Goal: Information Seeking & Learning: Learn about a topic

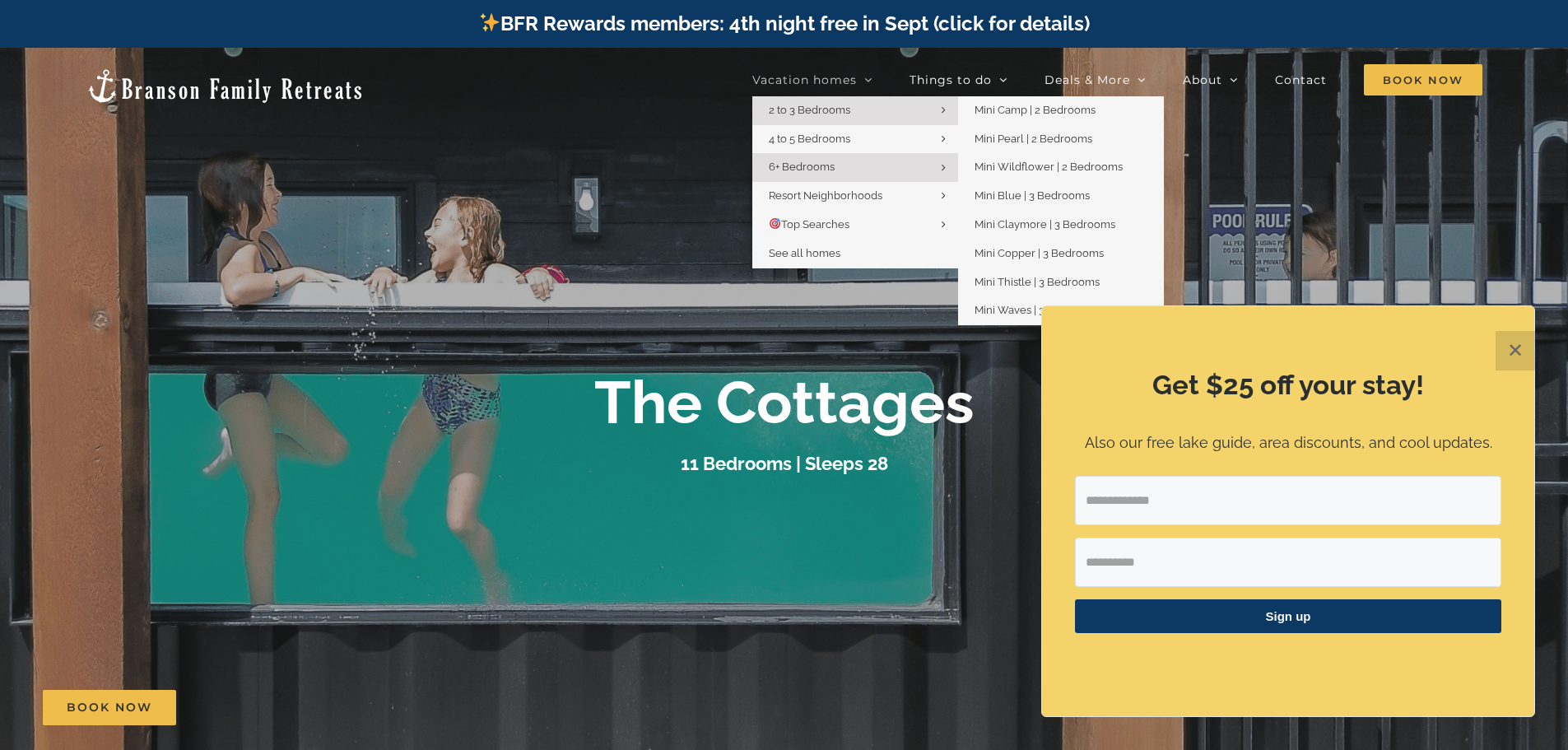
click at [851, 111] on span "2 to 3 Bedrooms" at bounding box center [809, 109] width 81 height 12
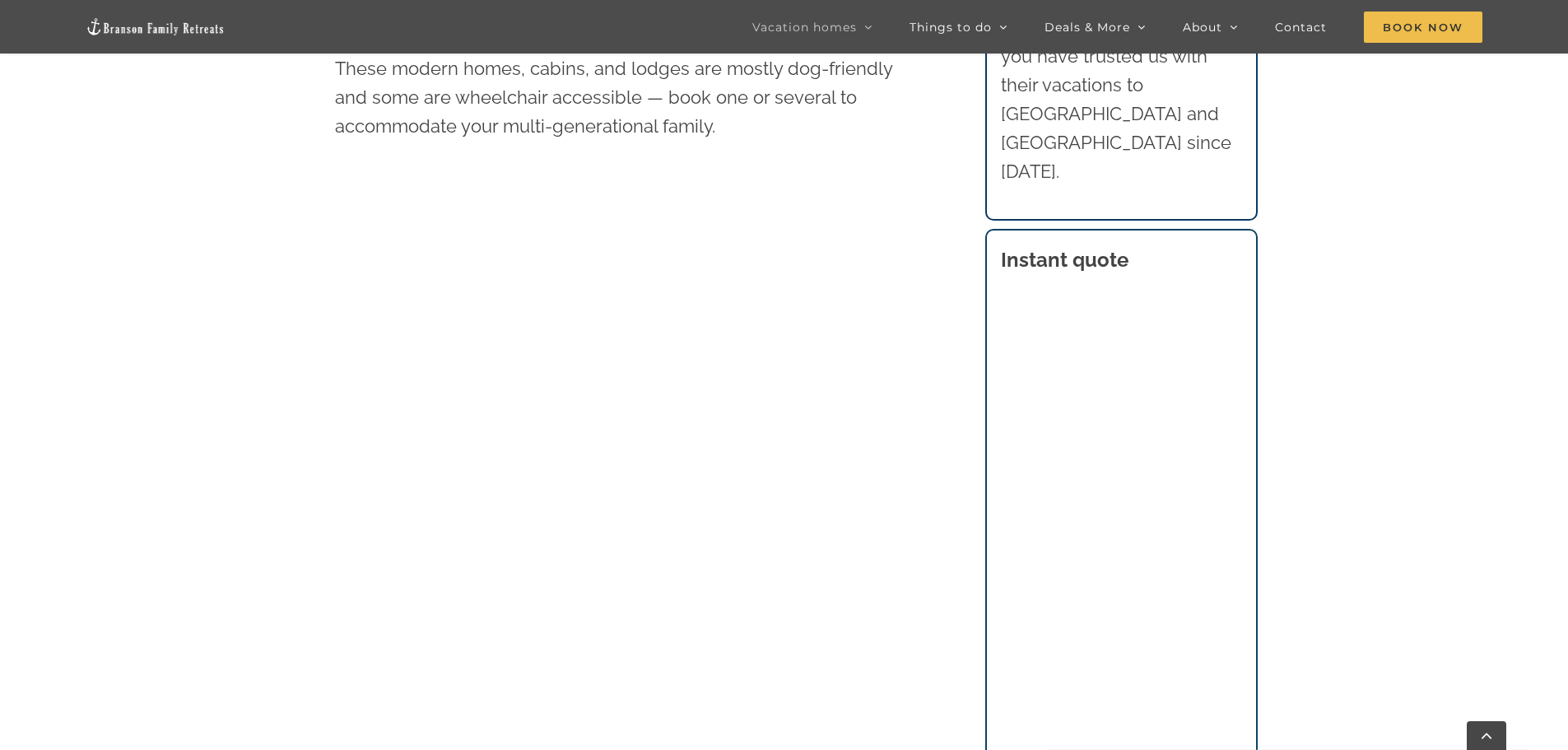
scroll to position [1038, 0]
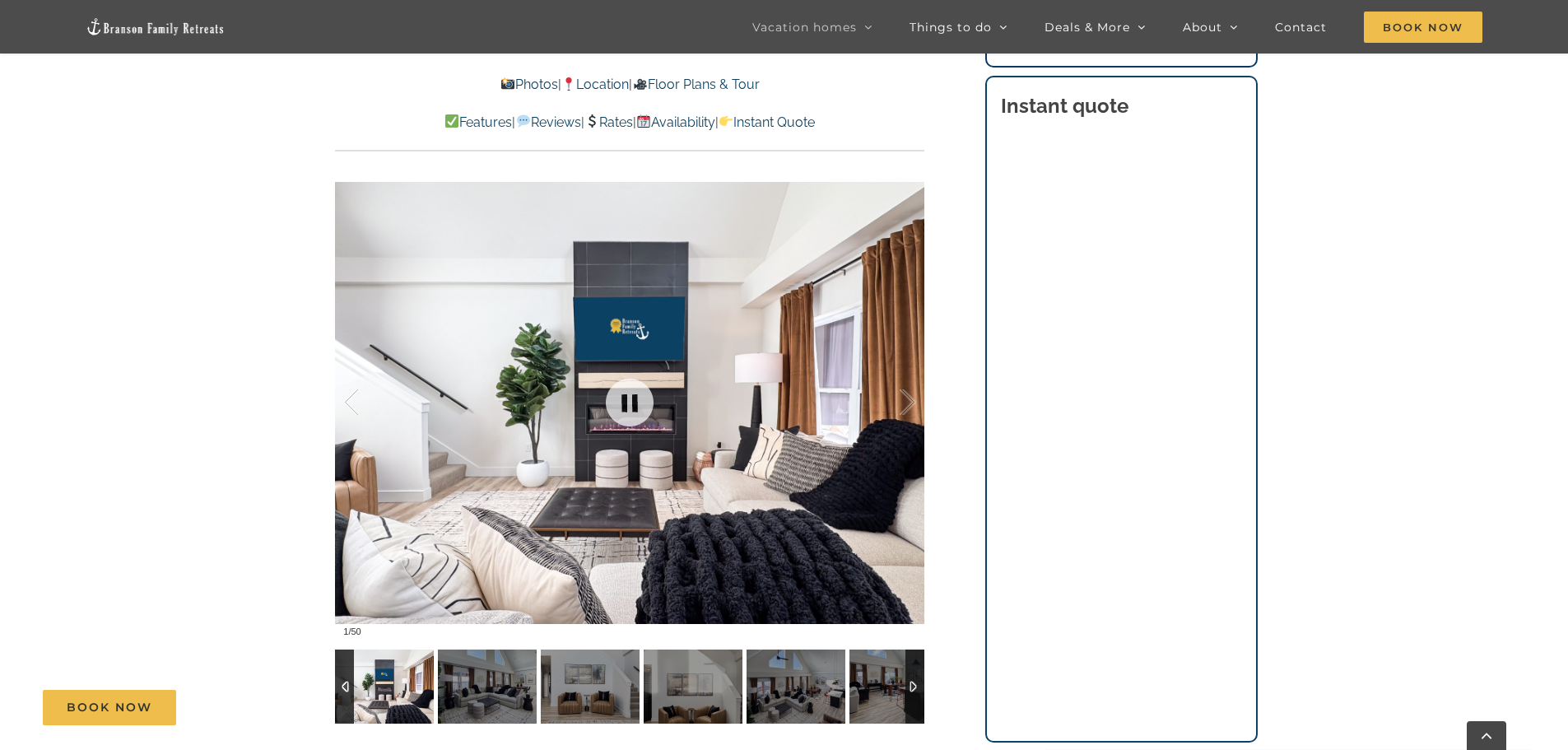
scroll to position [1318, 0]
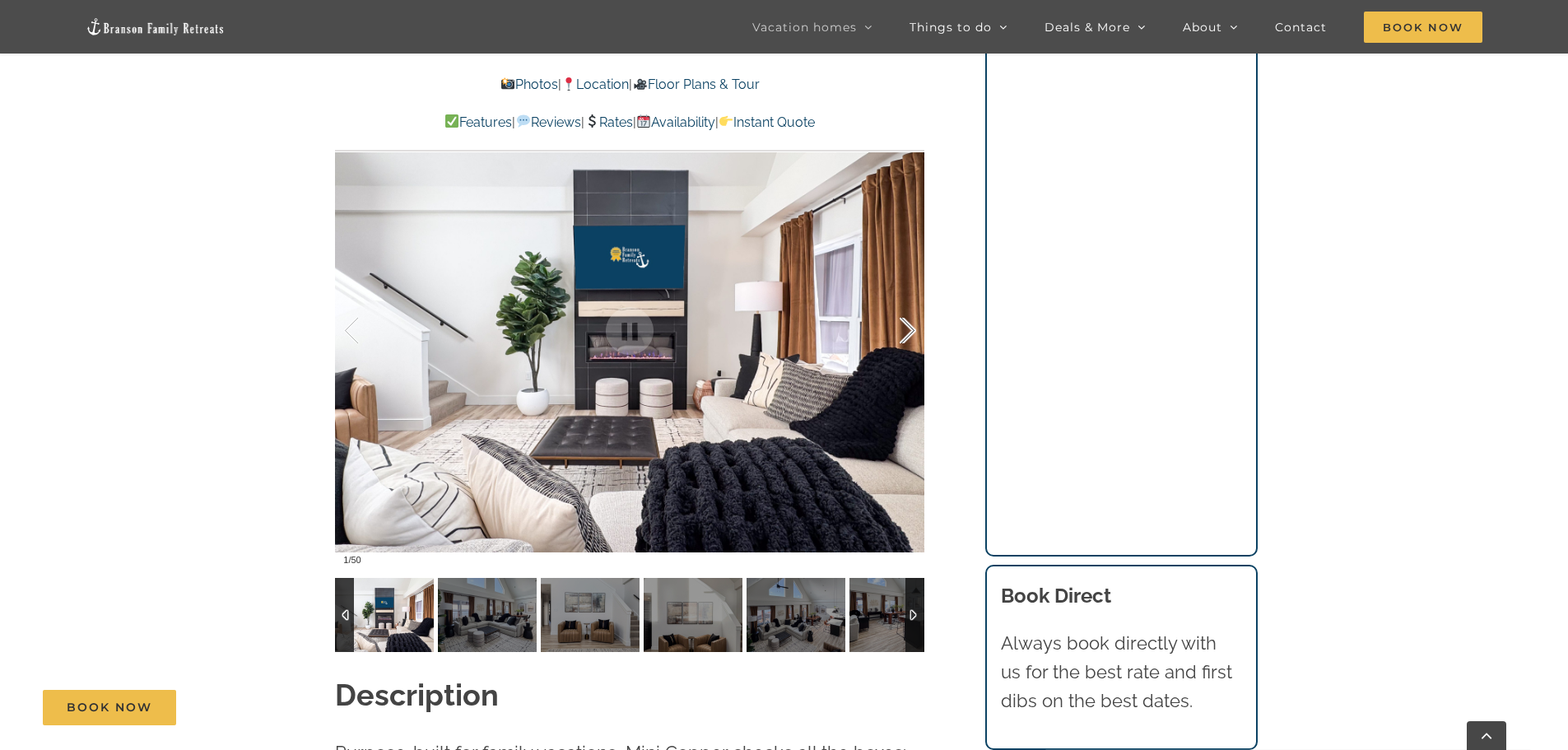
click at [902, 334] on div at bounding box center [891, 330] width 51 height 102
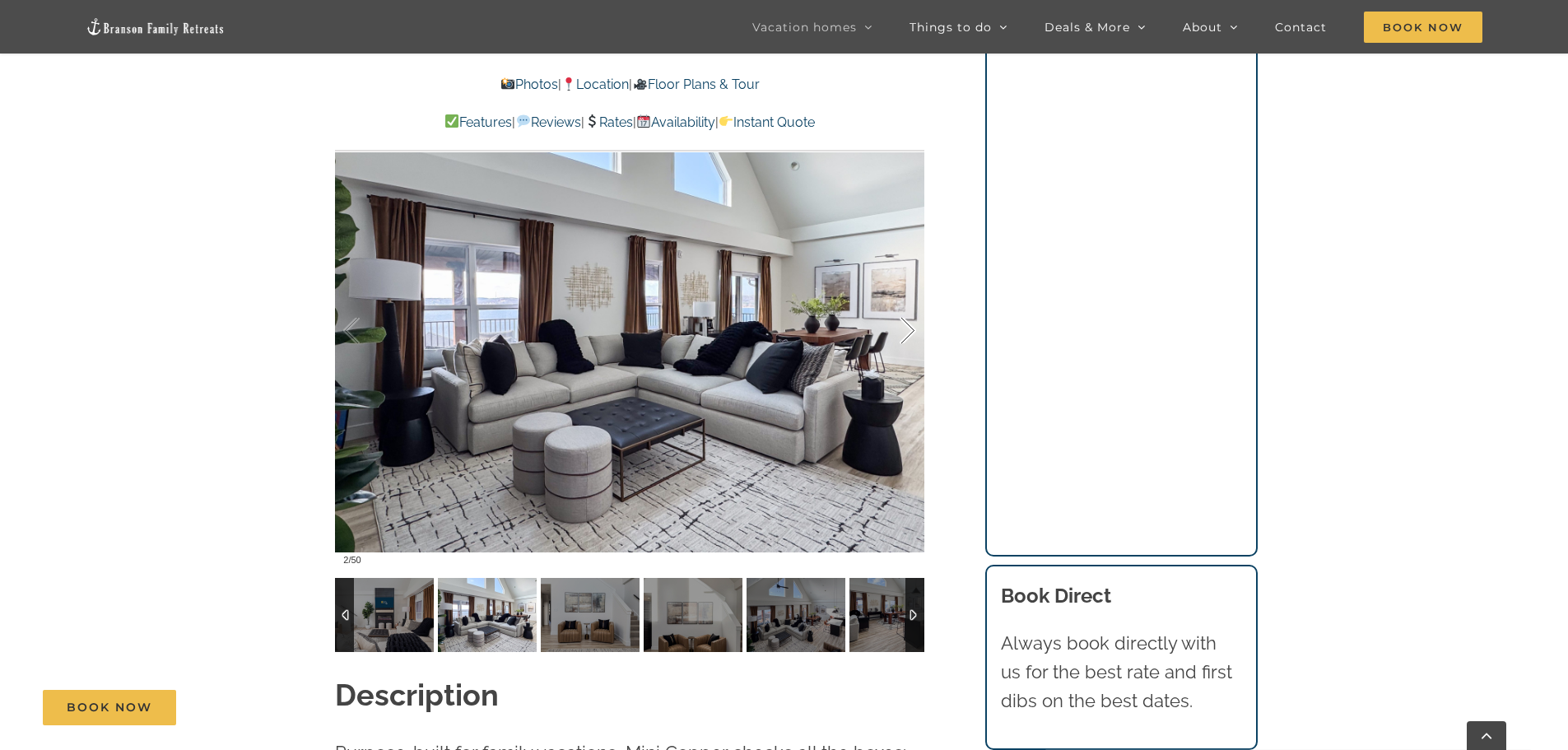
click at [902, 334] on div at bounding box center [891, 330] width 51 height 102
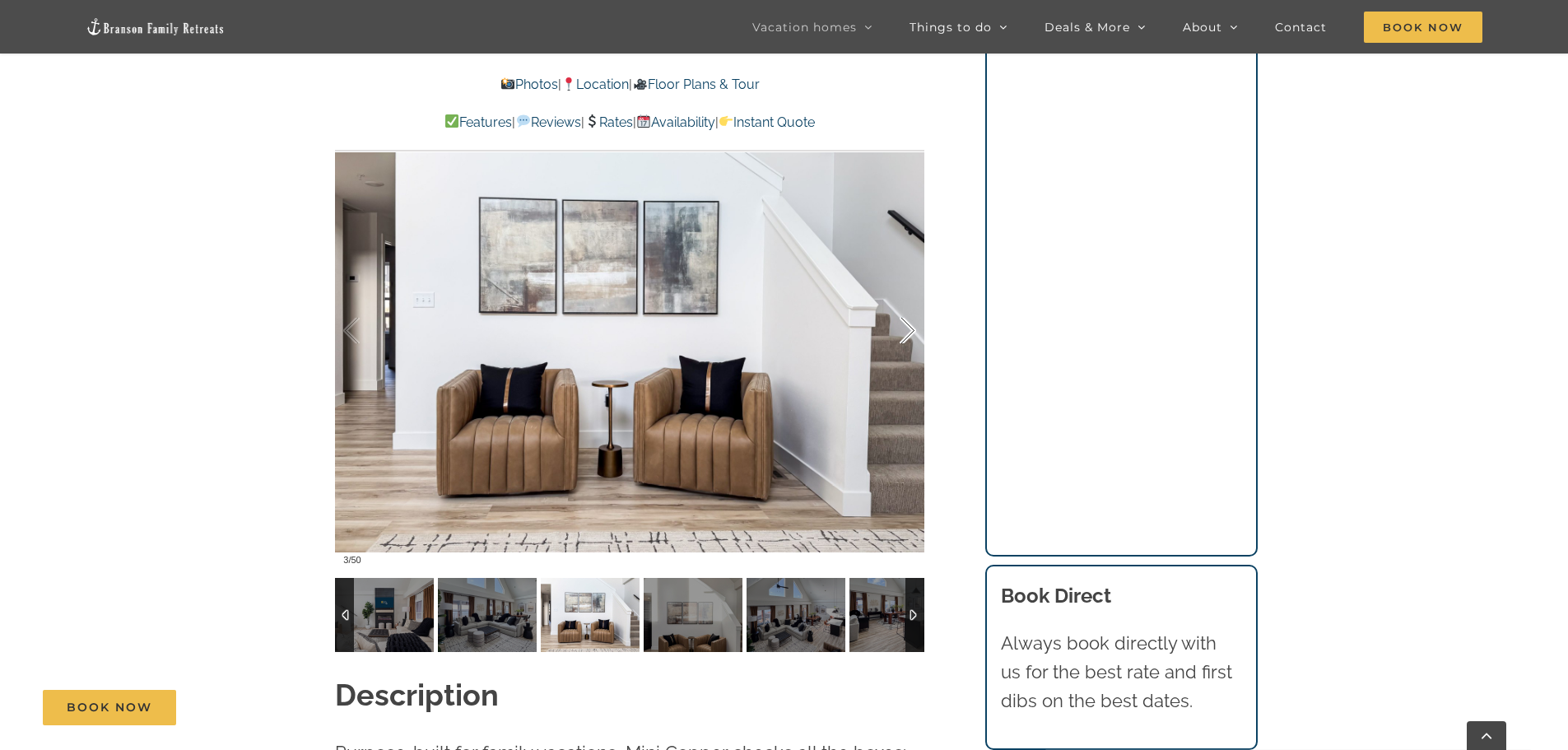
click at [902, 334] on div at bounding box center [891, 330] width 51 height 102
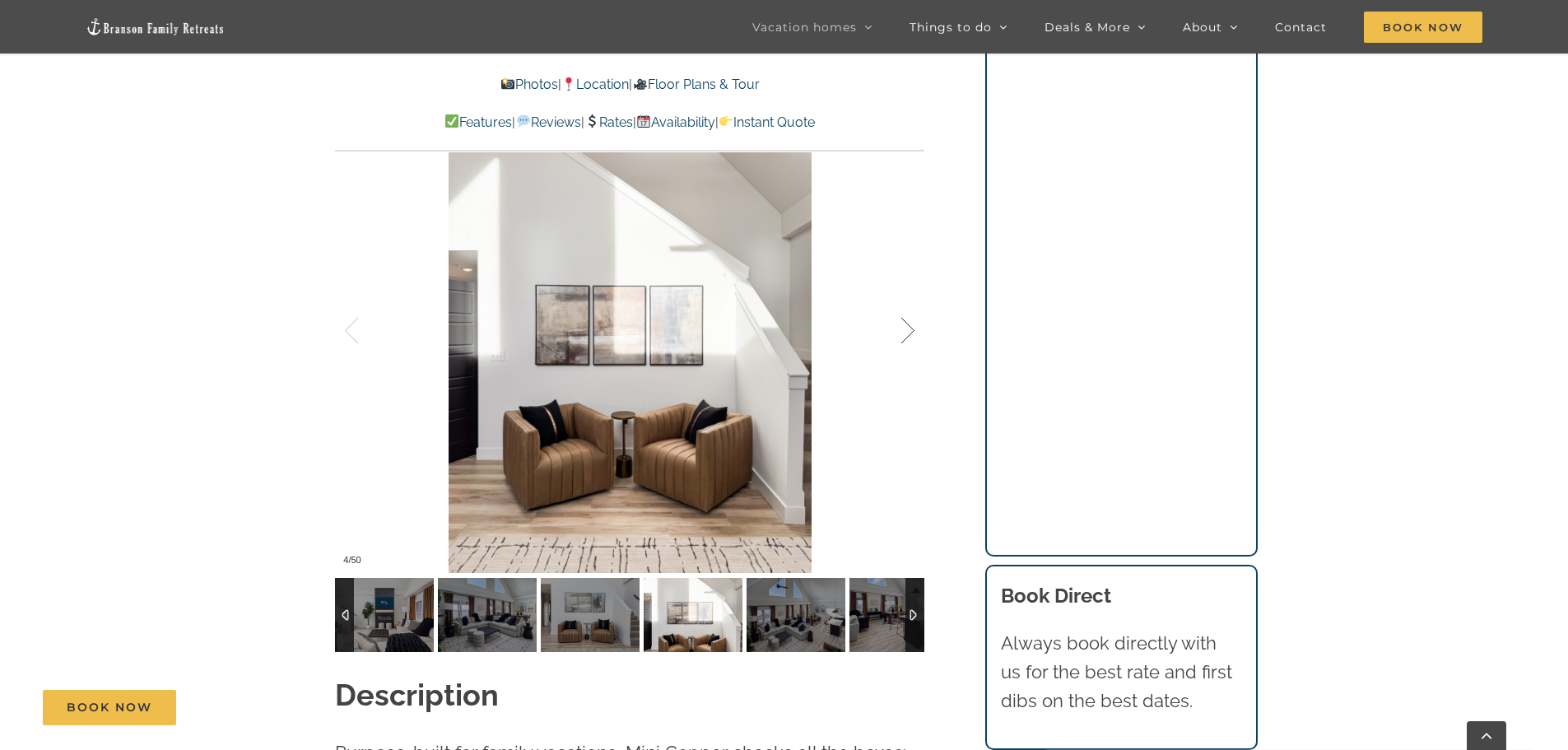
click at [902, 334] on div at bounding box center [891, 330] width 51 height 102
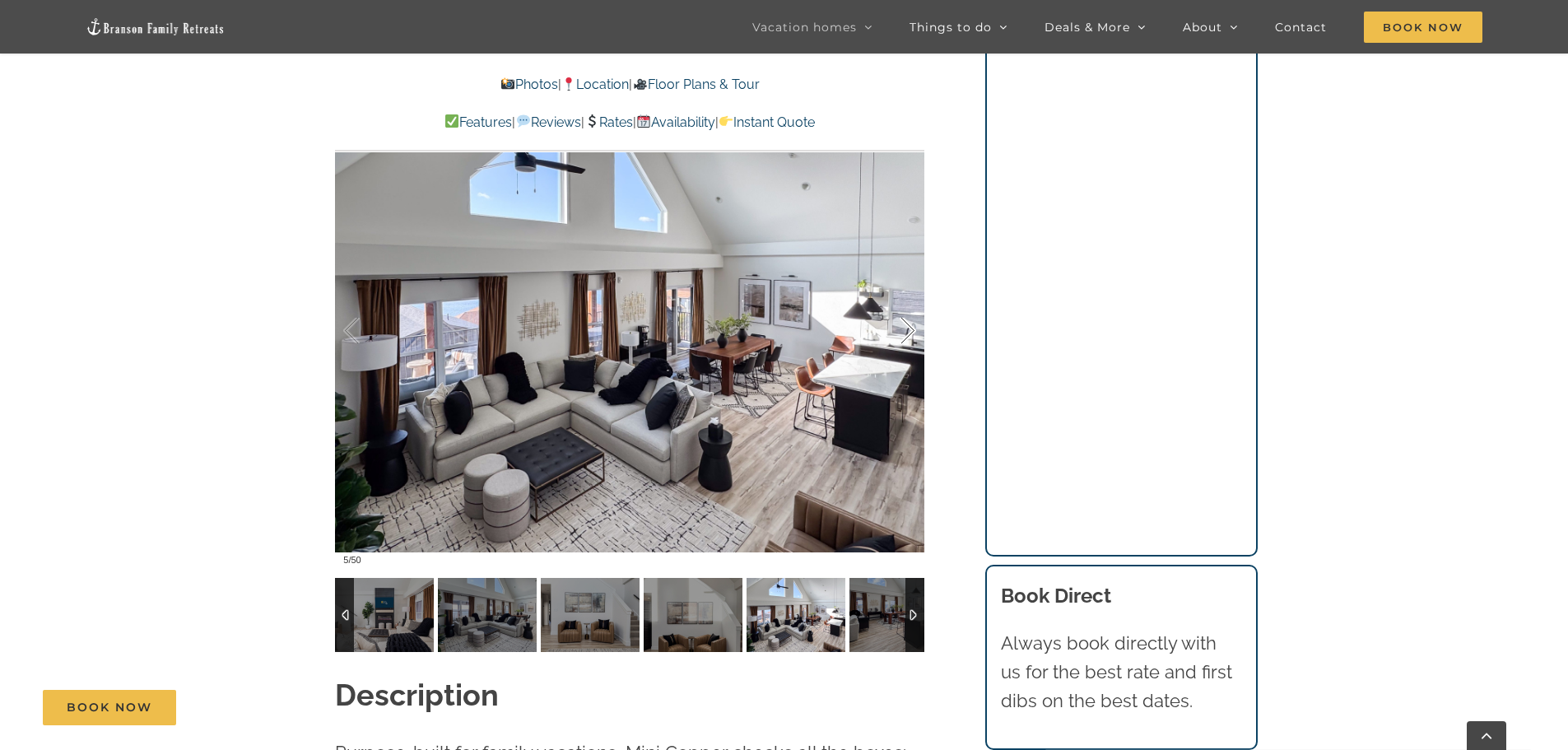
click at [902, 334] on div at bounding box center [891, 330] width 51 height 102
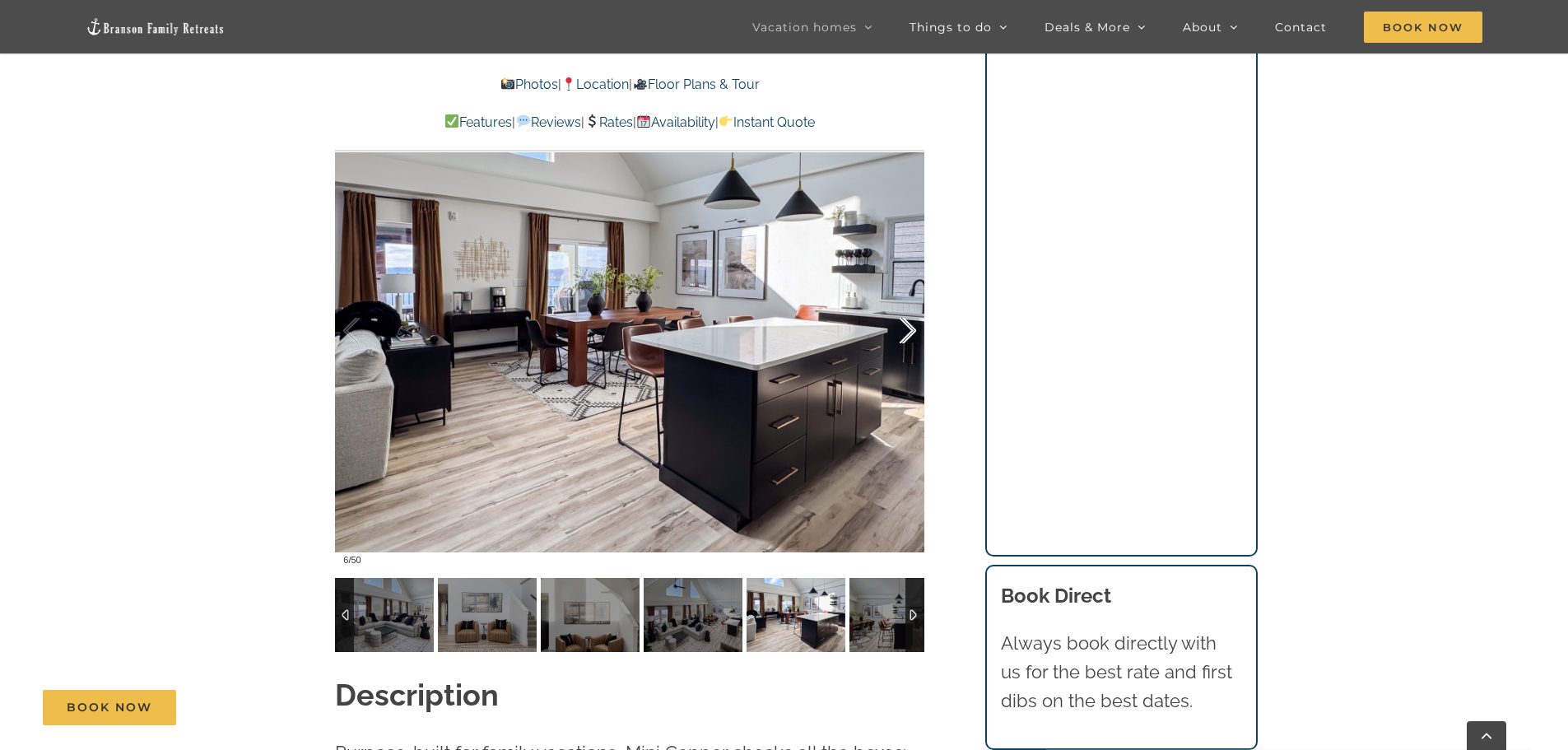
click at [902, 334] on div at bounding box center [891, 330] width 51 height 102
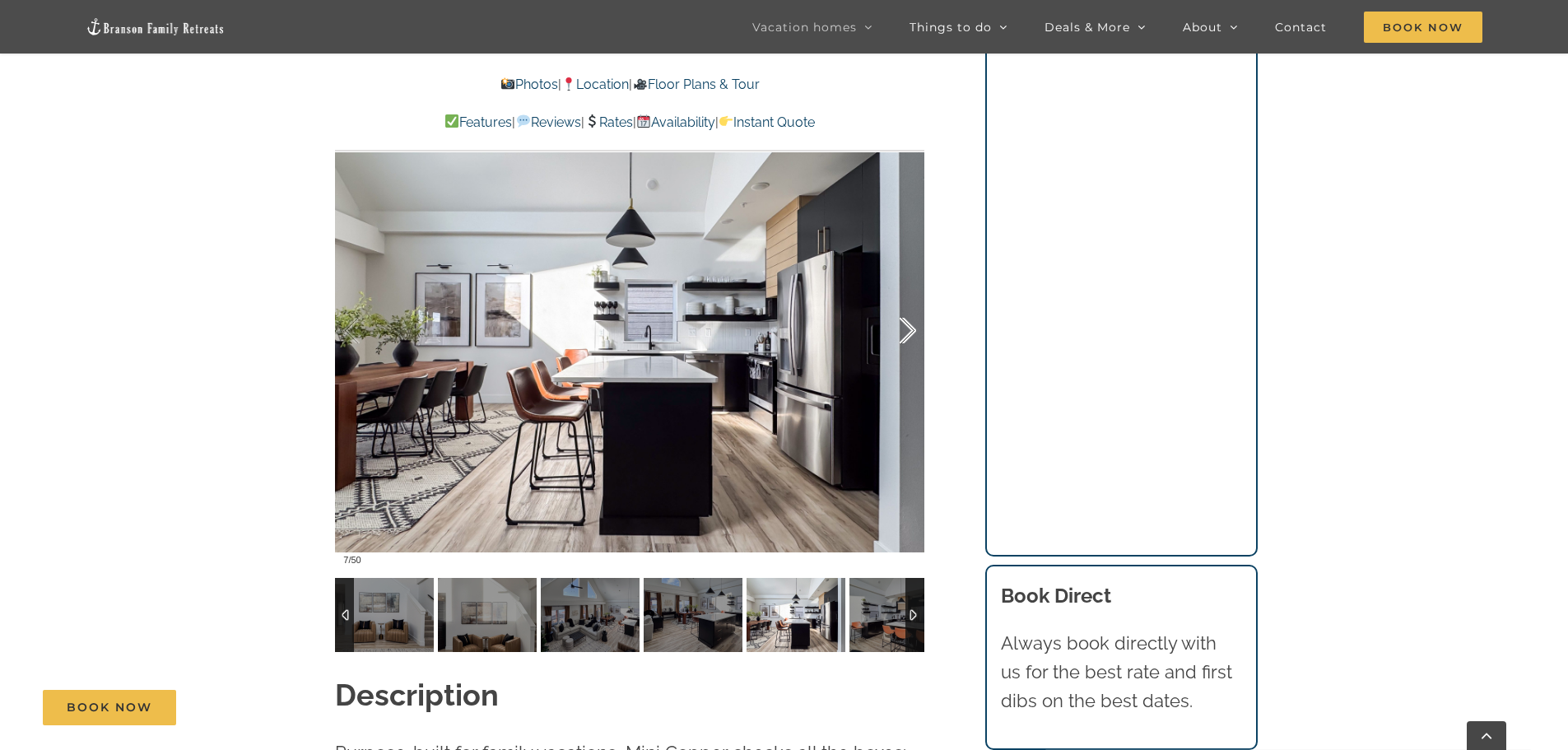
click at [902, 334] on div at bounding box center [891, 330] width 51 height 102
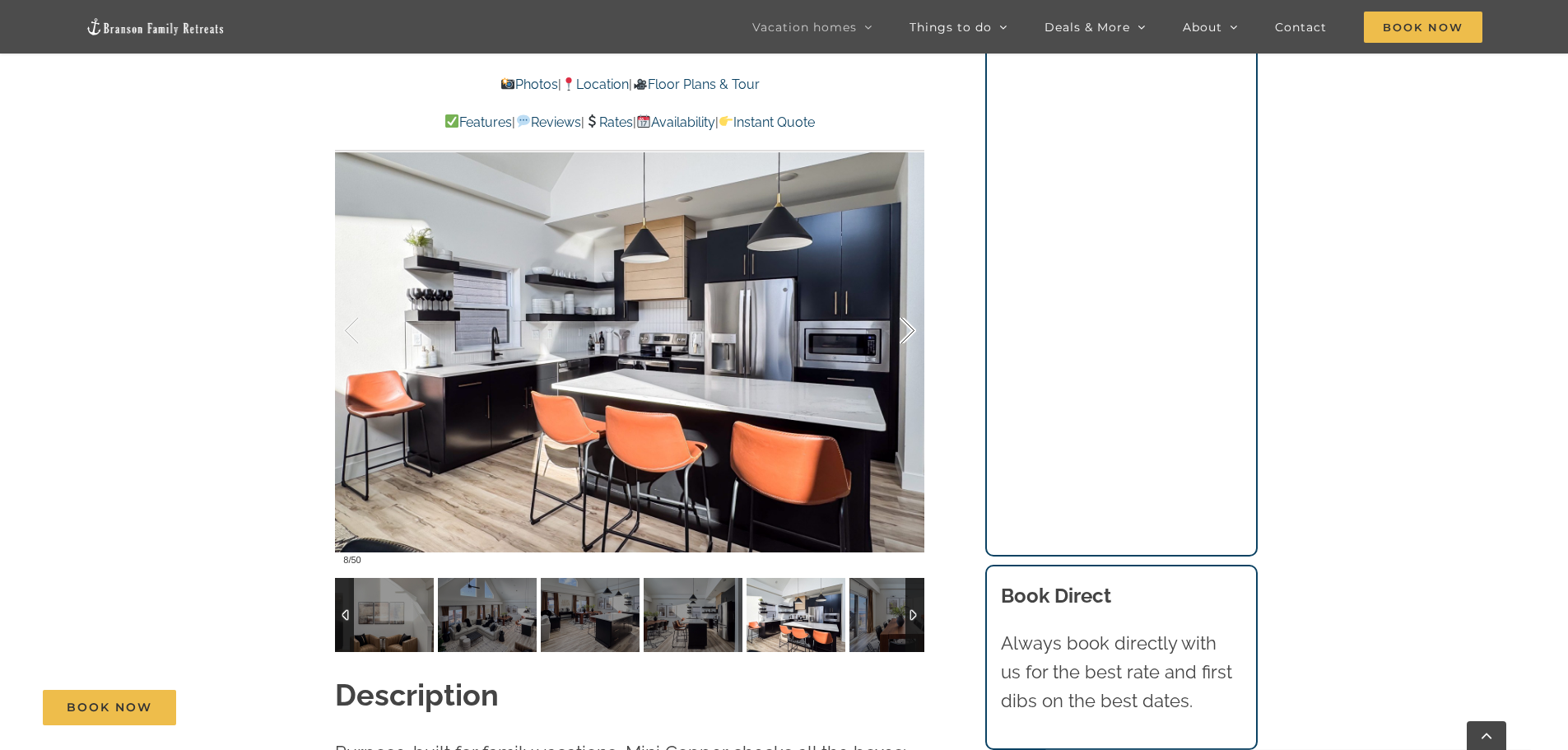
click at [902, 334] on div at bounding box center [891, 330] width 51 height 102
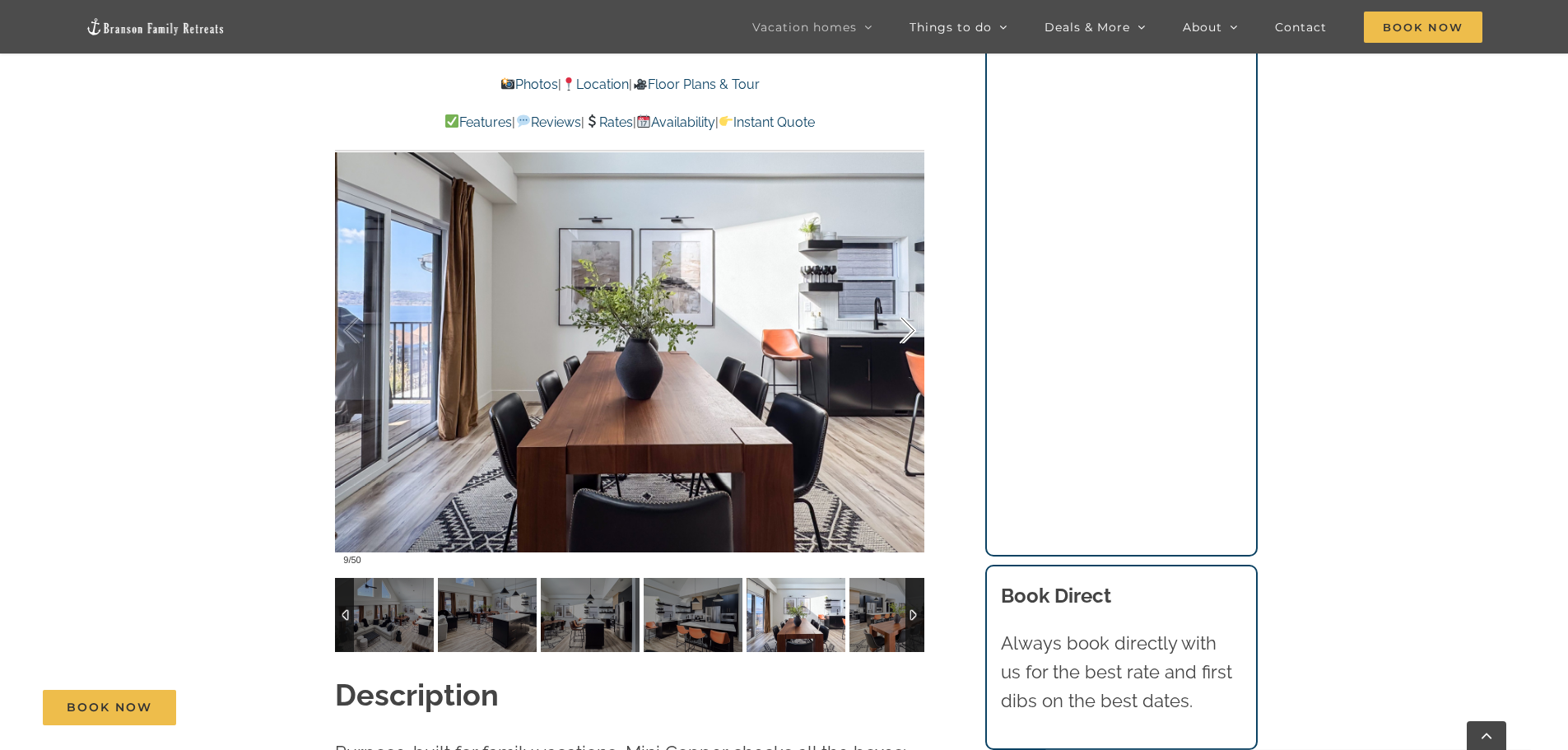
click at [902, 334] on div at bounding box center [891, 330] width 51 height 102
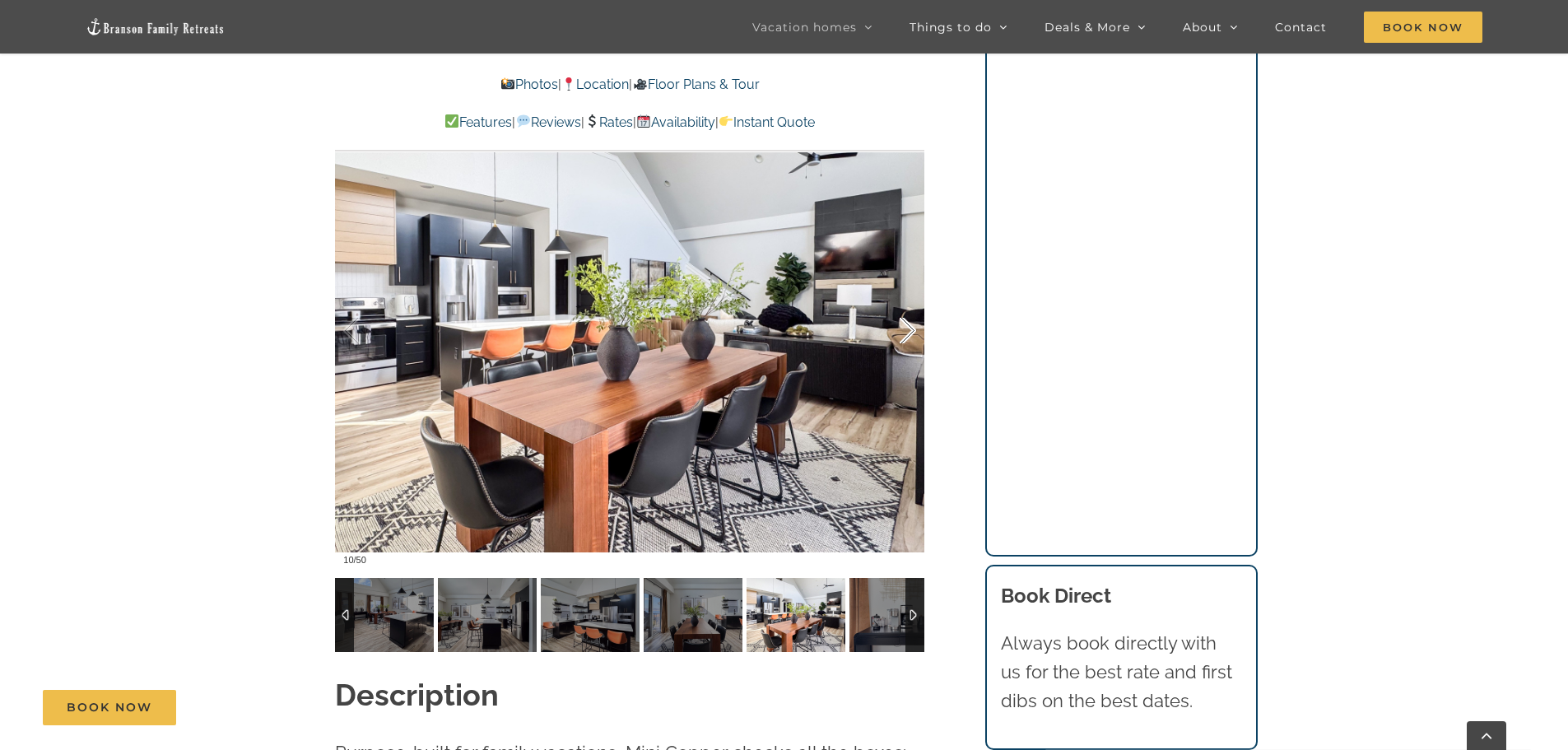
click at [902, 334] on div at bounding box center [891, 330] width 51 height 102
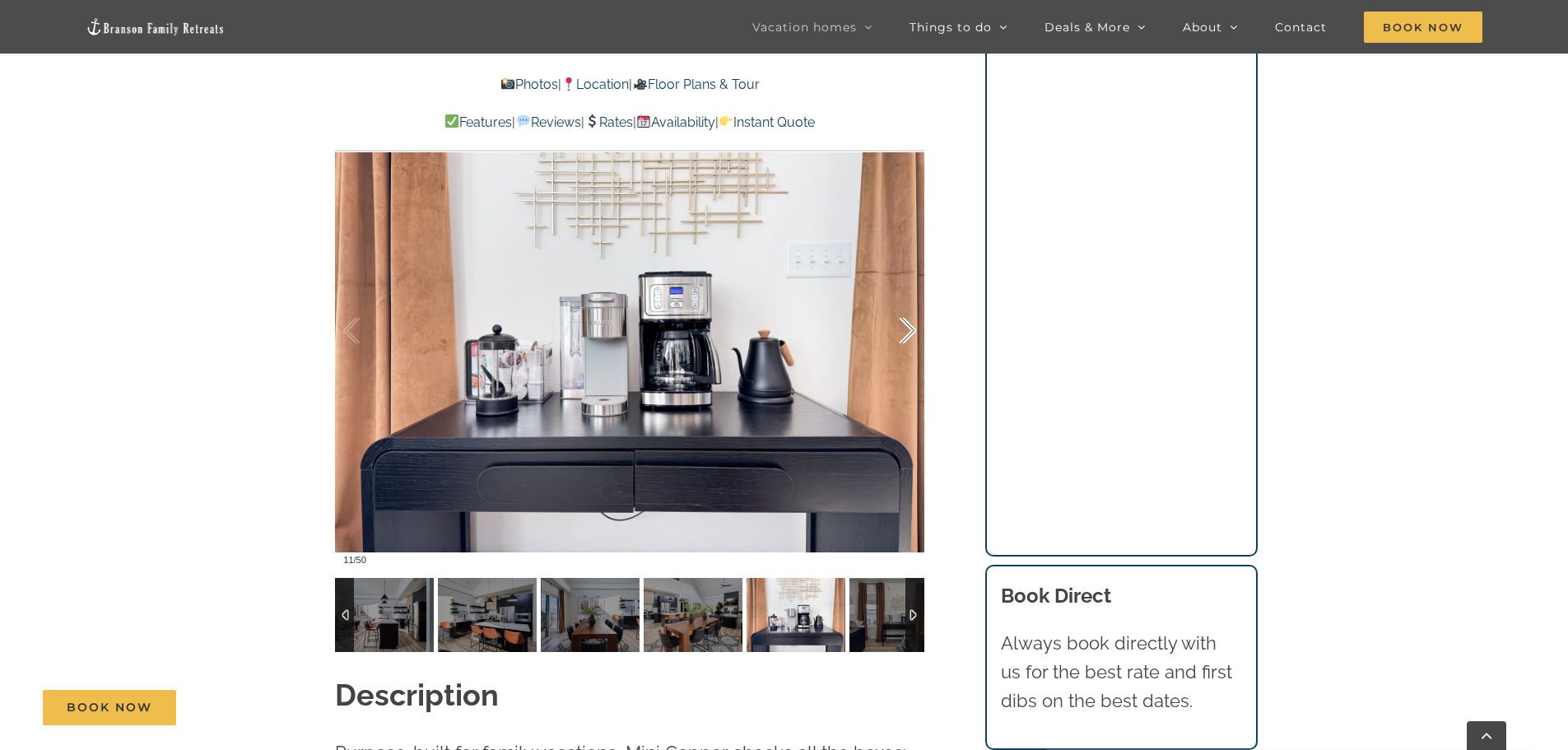
click at [902, 334] on div at bounding box center [891, 330] width 51 height 102
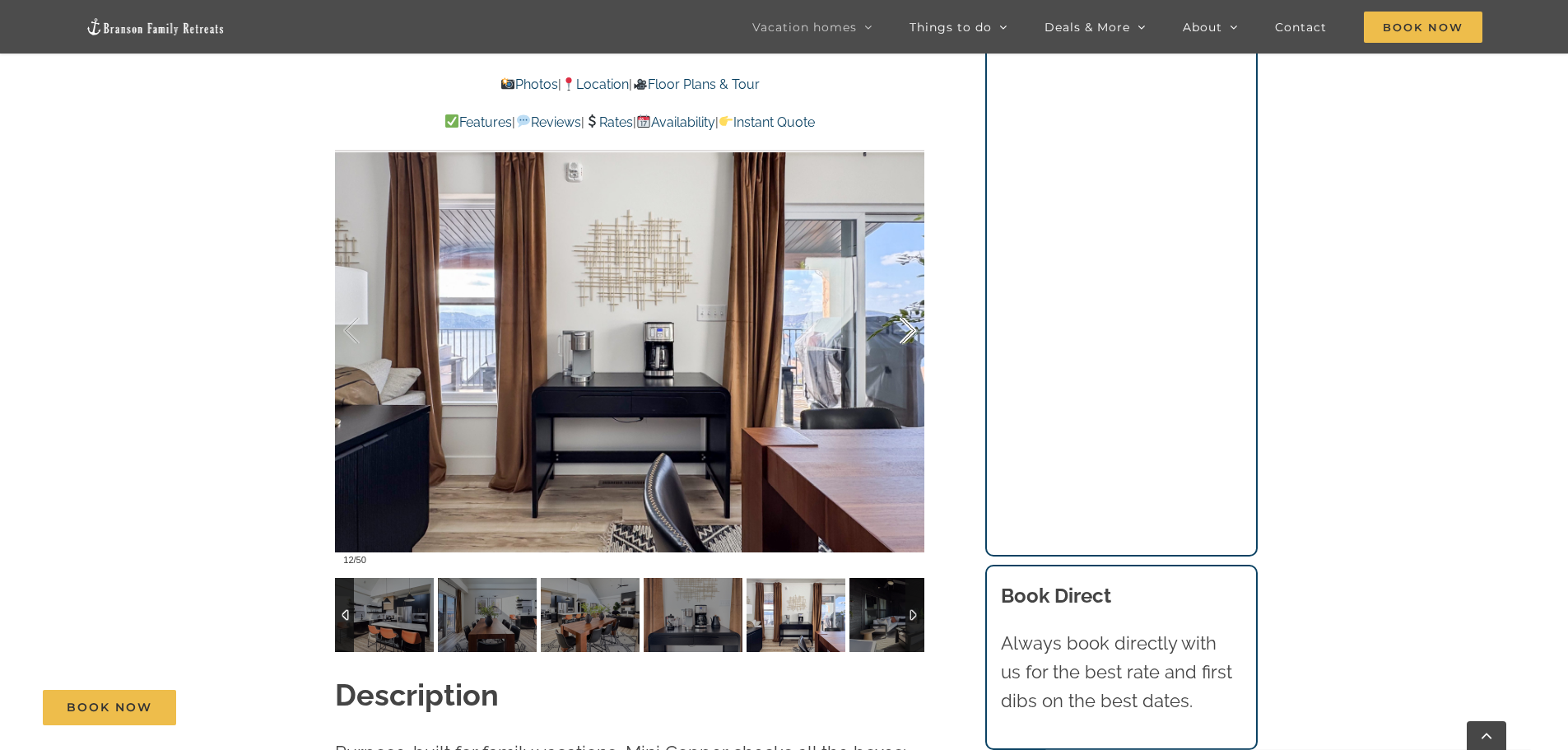
click at [902, 334] on div at bounding box center [891, 330] width 51 height 102
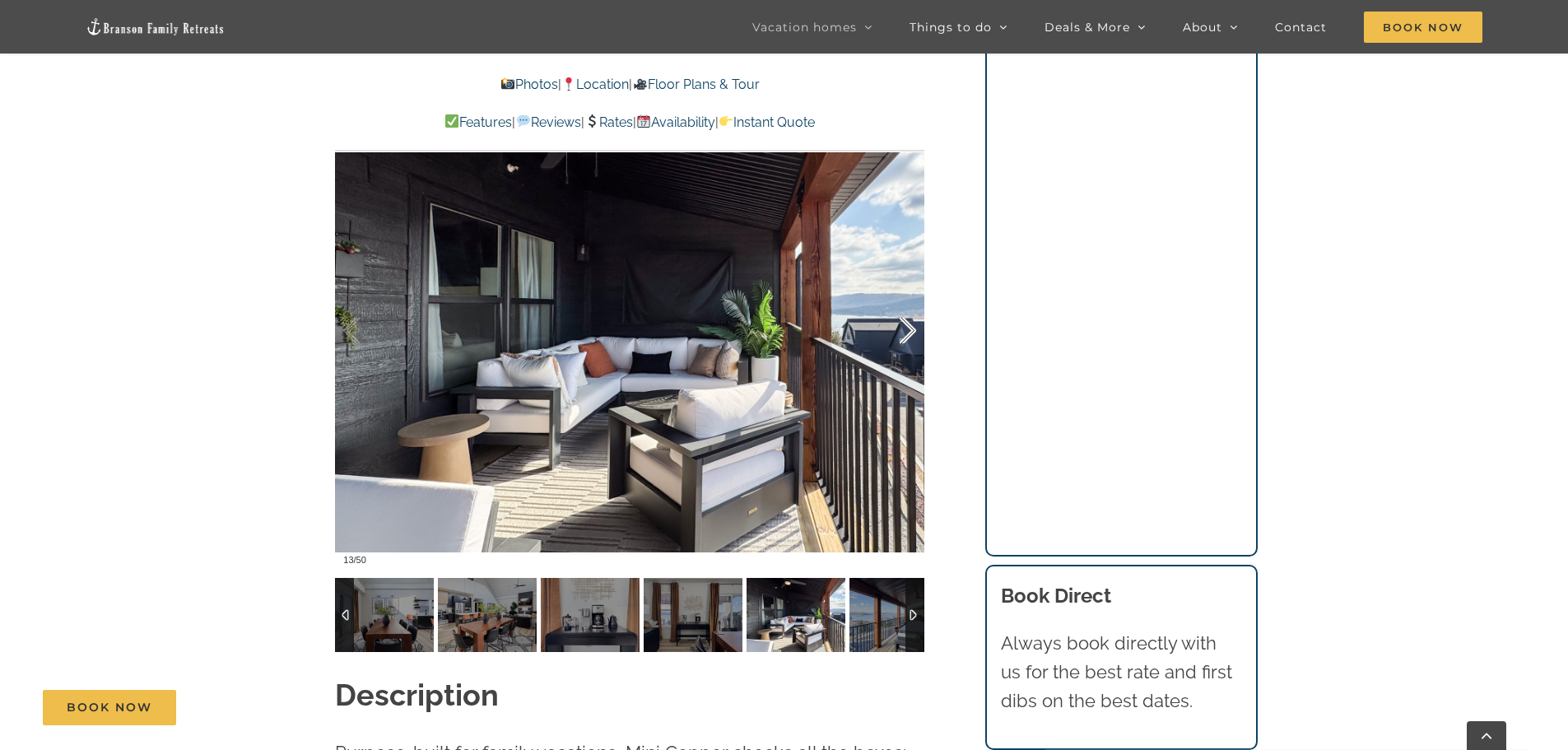
click at [902, 334] on div at bounding box center [891, 330] width 51 height 102
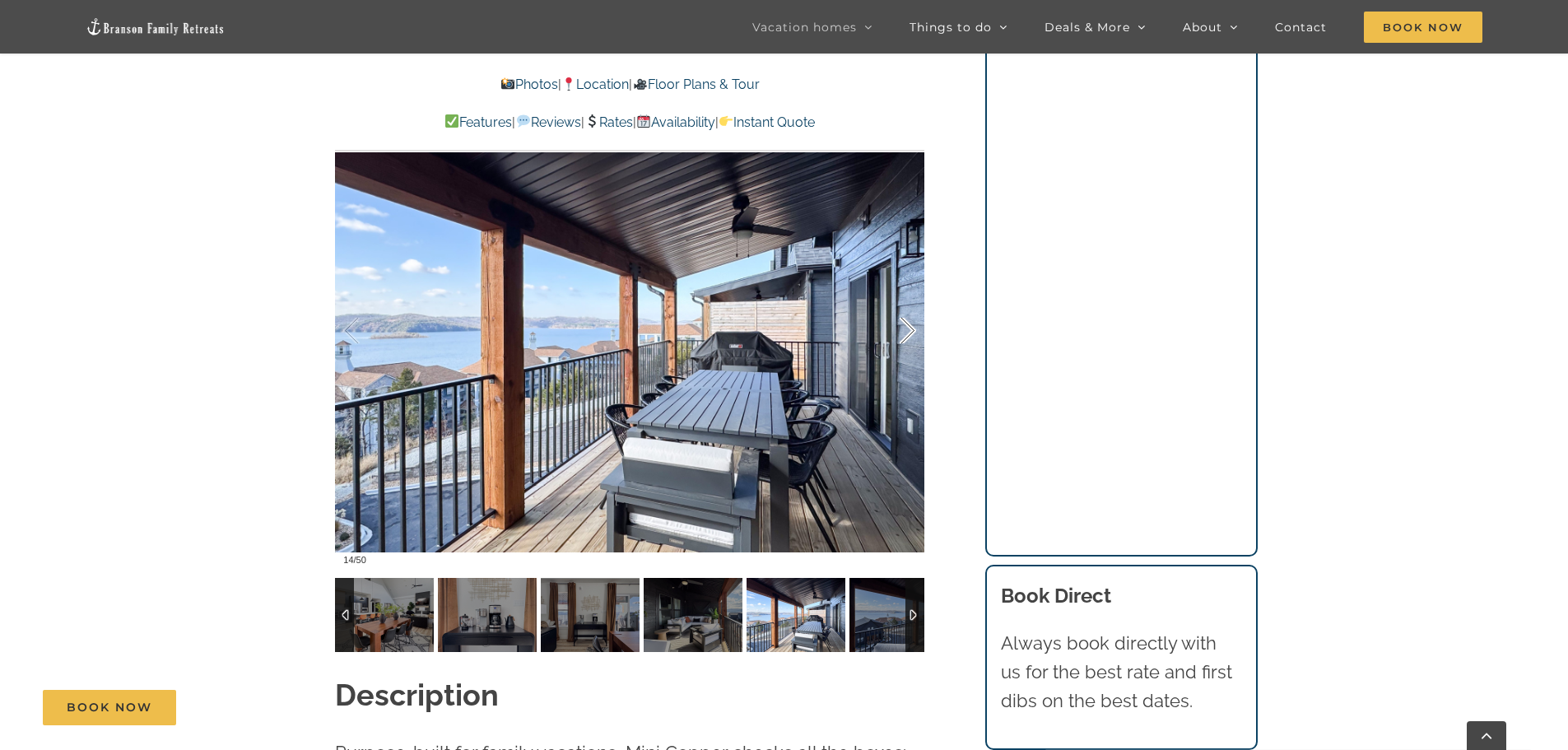
click at [902, 334] on div at bounding box center [891, 330] width 51 height 102
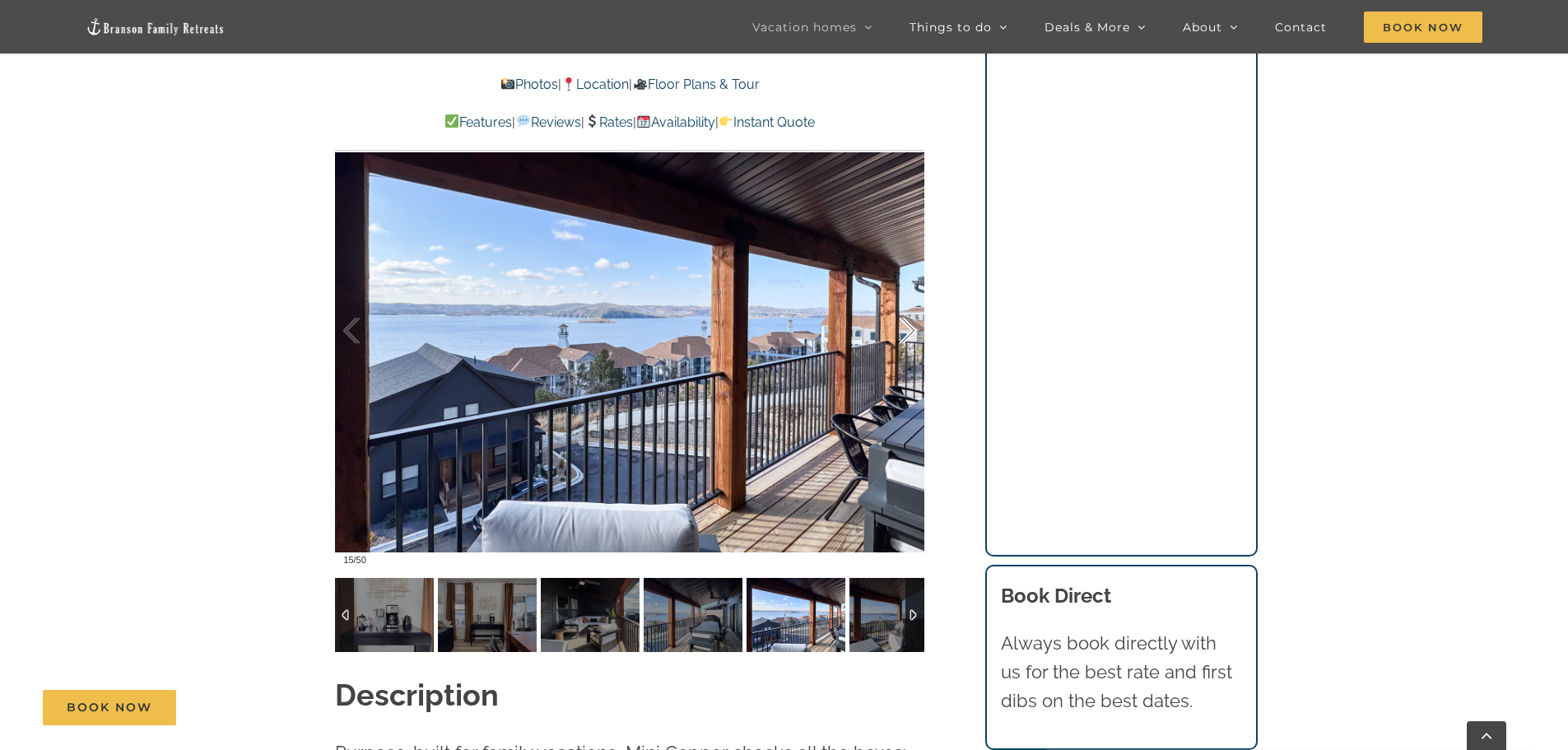
click at [902, 334] on div at bounding box center [891, 330] width 51 height 102
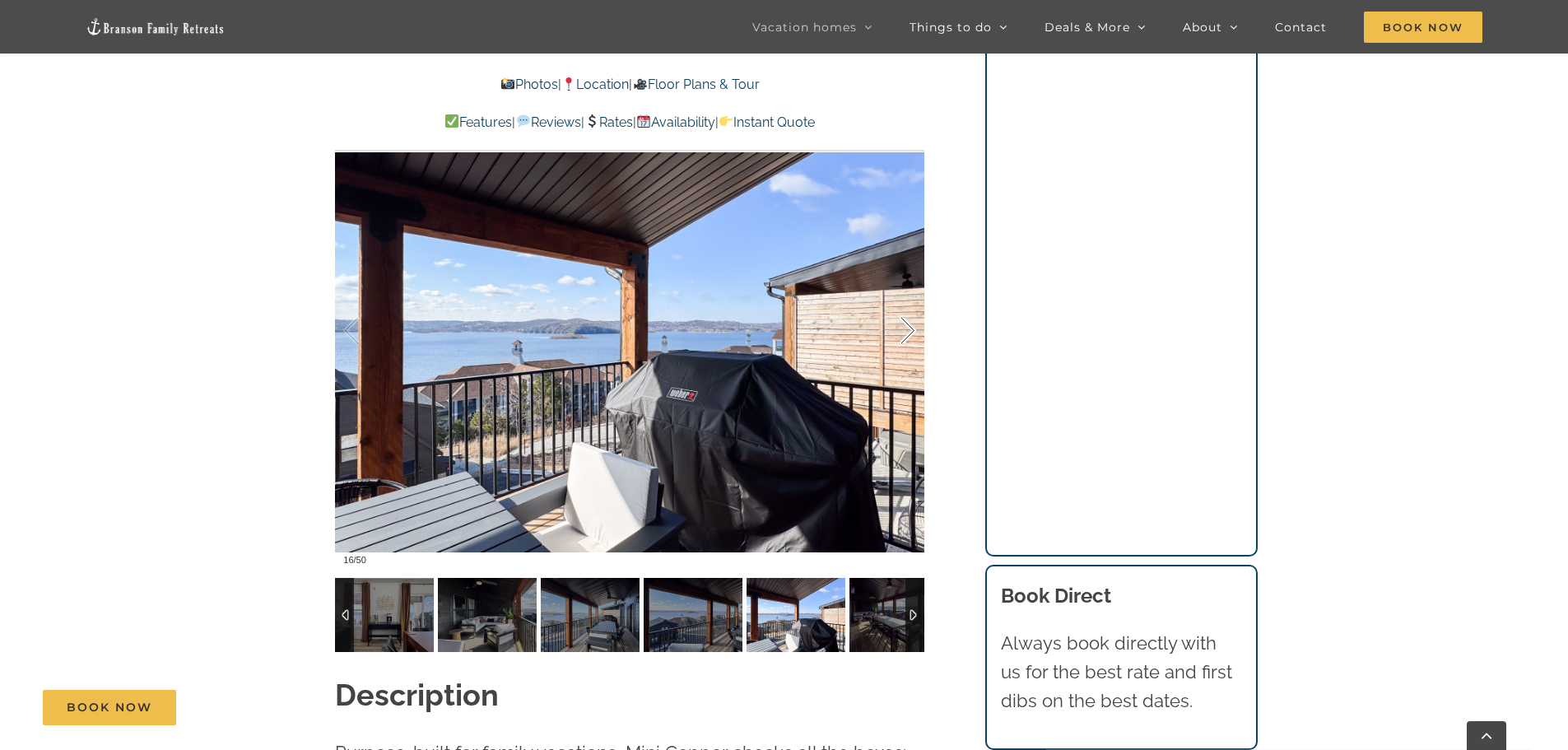
click at [902, 334] on div at bounding box center [891, 330] width 51 height 102
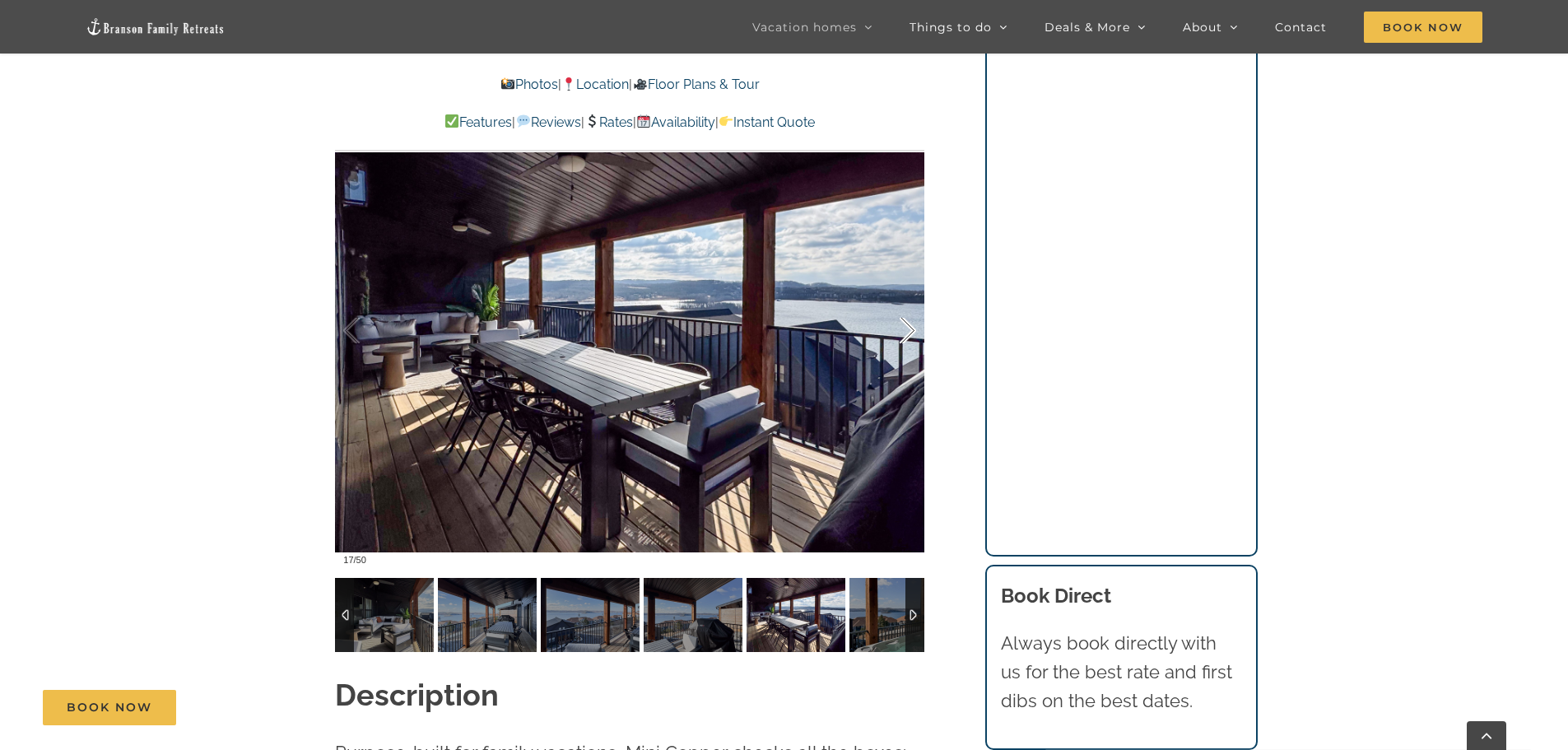
click at [902, 334] on div at bounding box center [891, 330] width 51 height 102
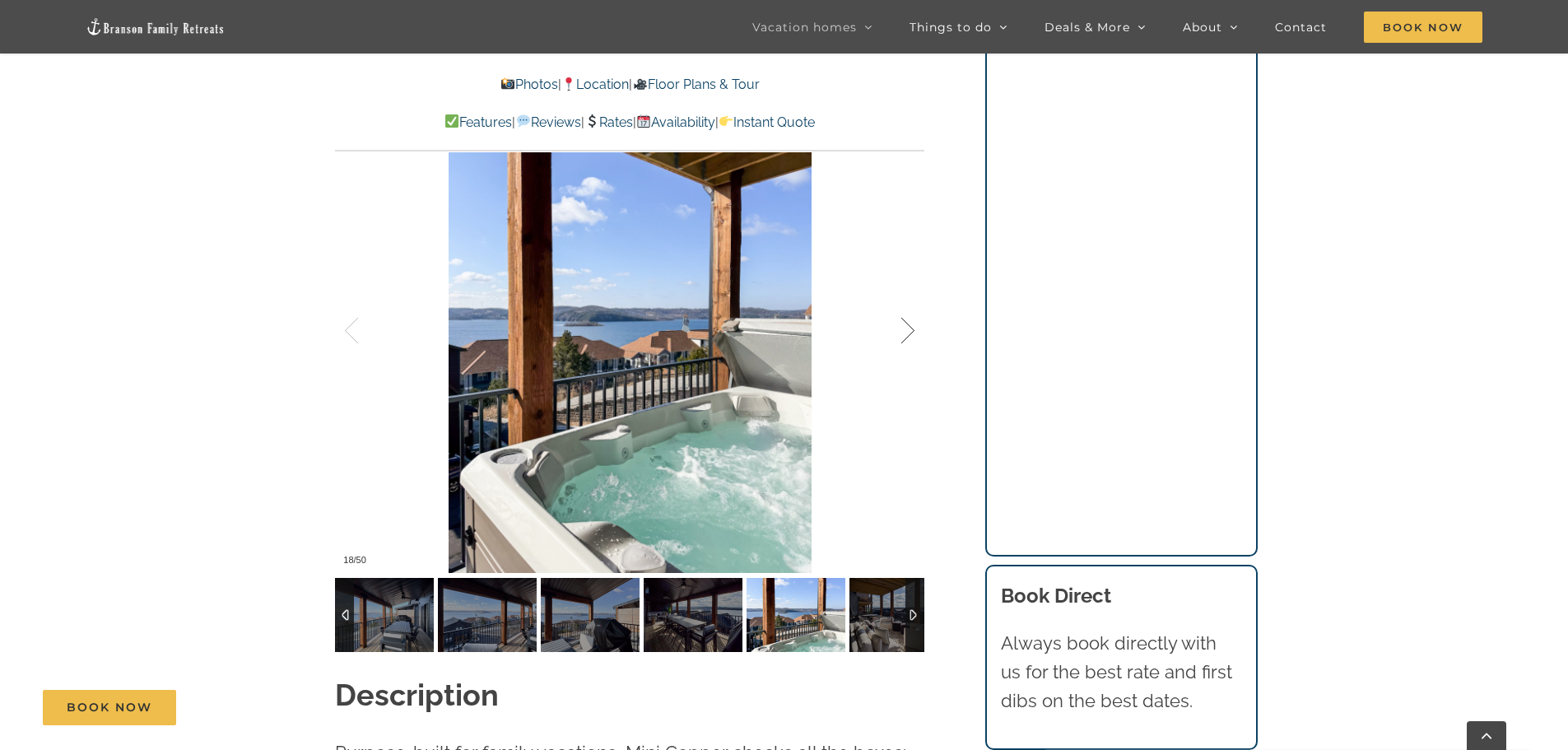
click at [902, 334] on div at bounding box center [891, 330] width 51 height 102
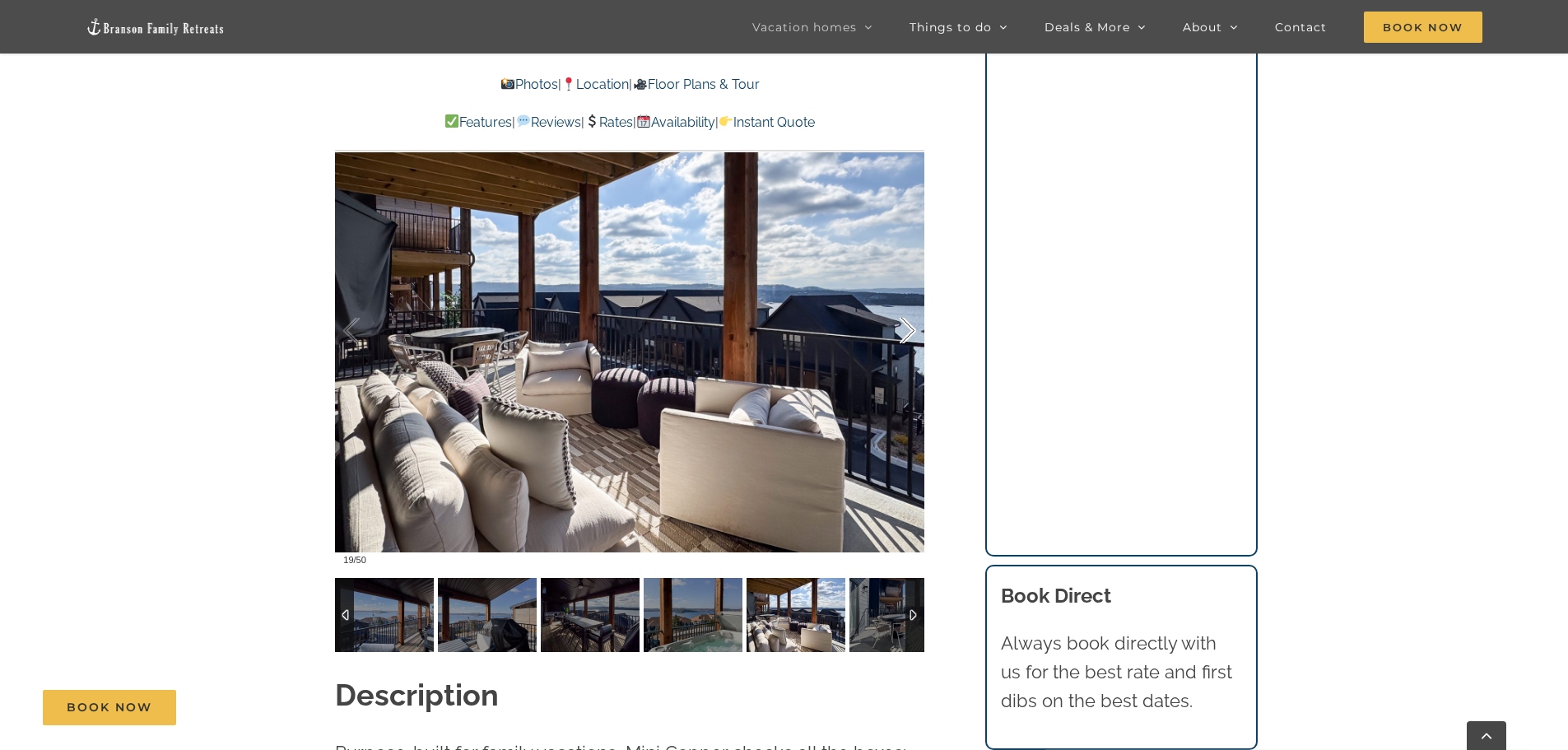
click at [902, 334] on div at bounding box center [891, 330] width 51 height 102
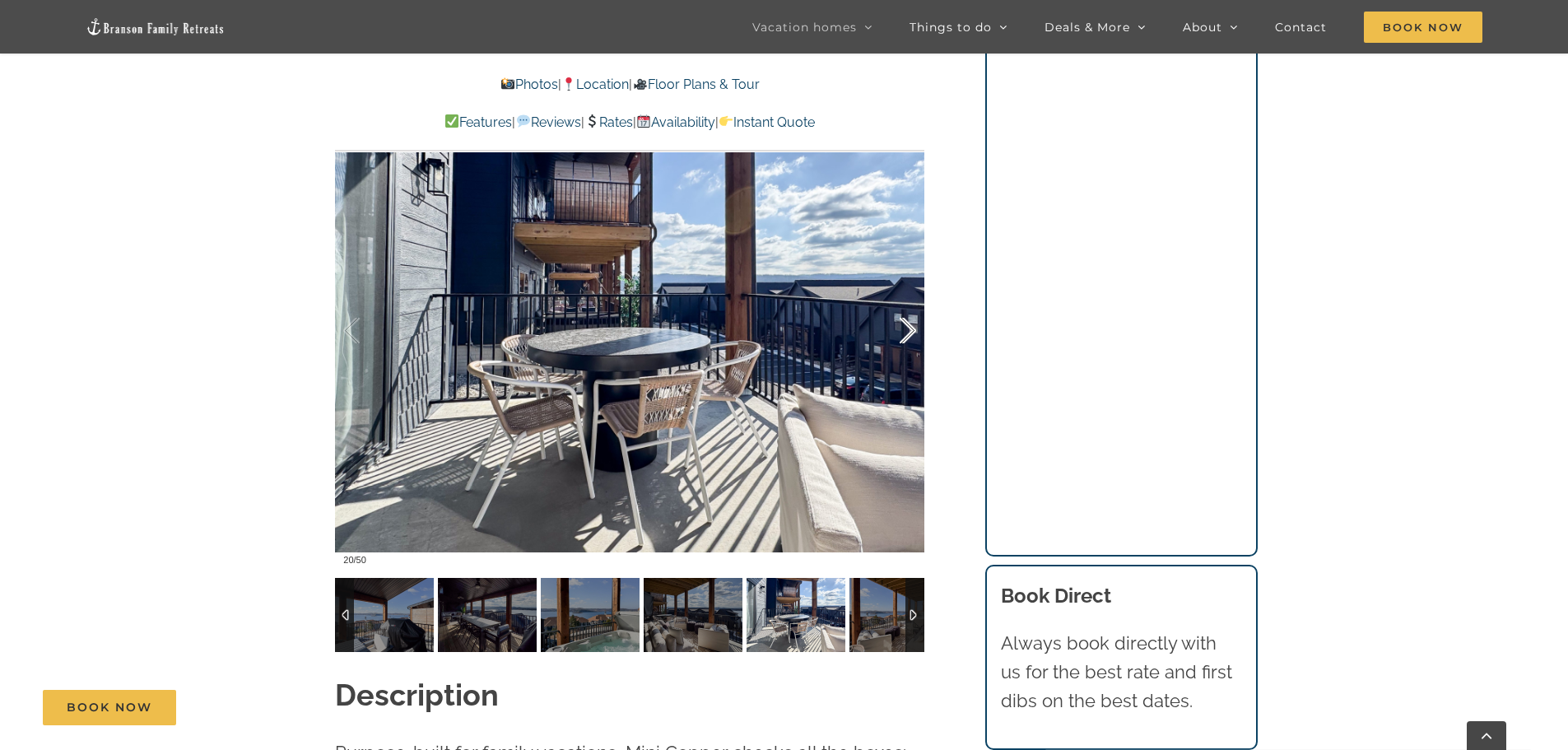
click at [902, 334] on div at bounding box center [891, 330] width 51 height 102
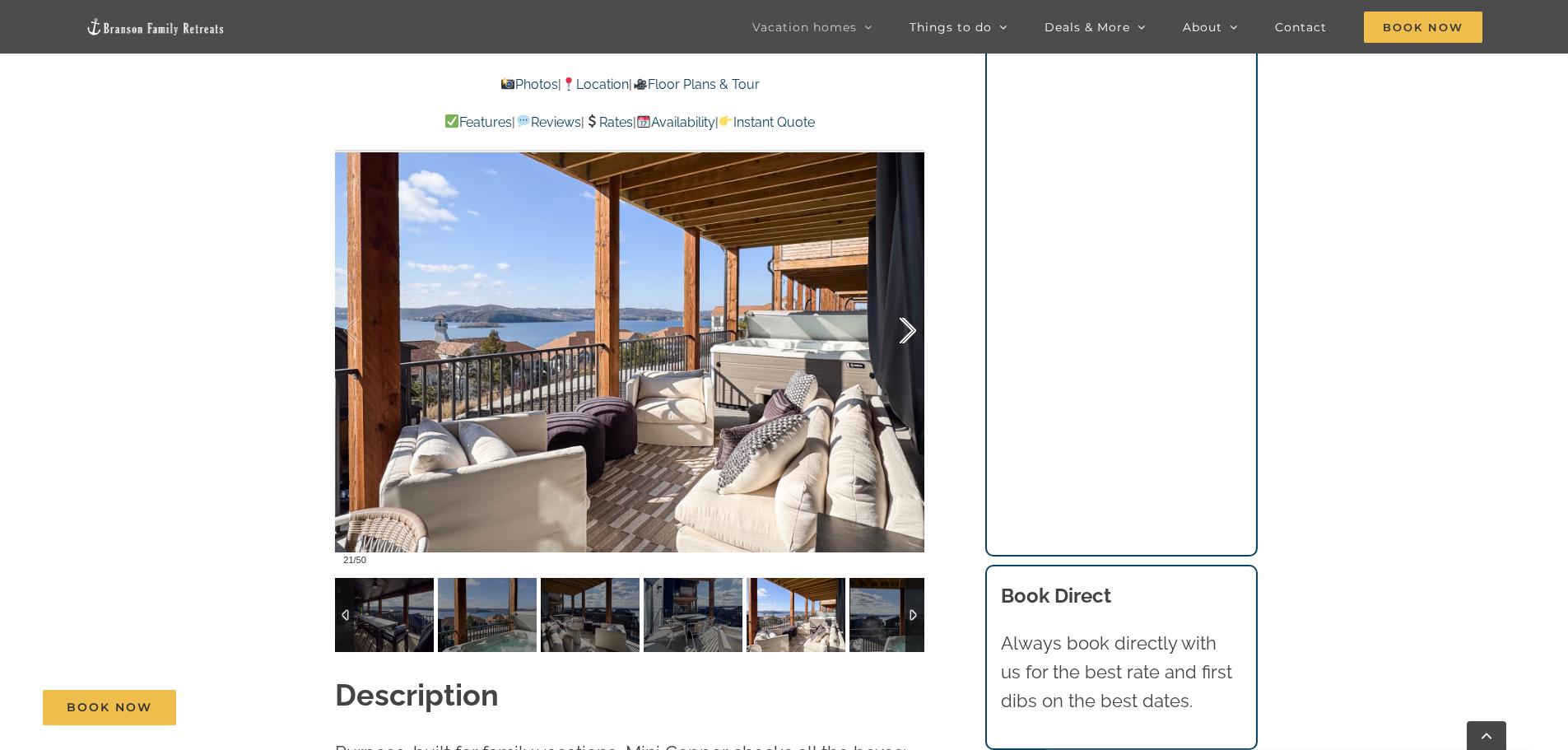
click at [902, 334] on div at bounding box center [891, 330] width 51 height 102
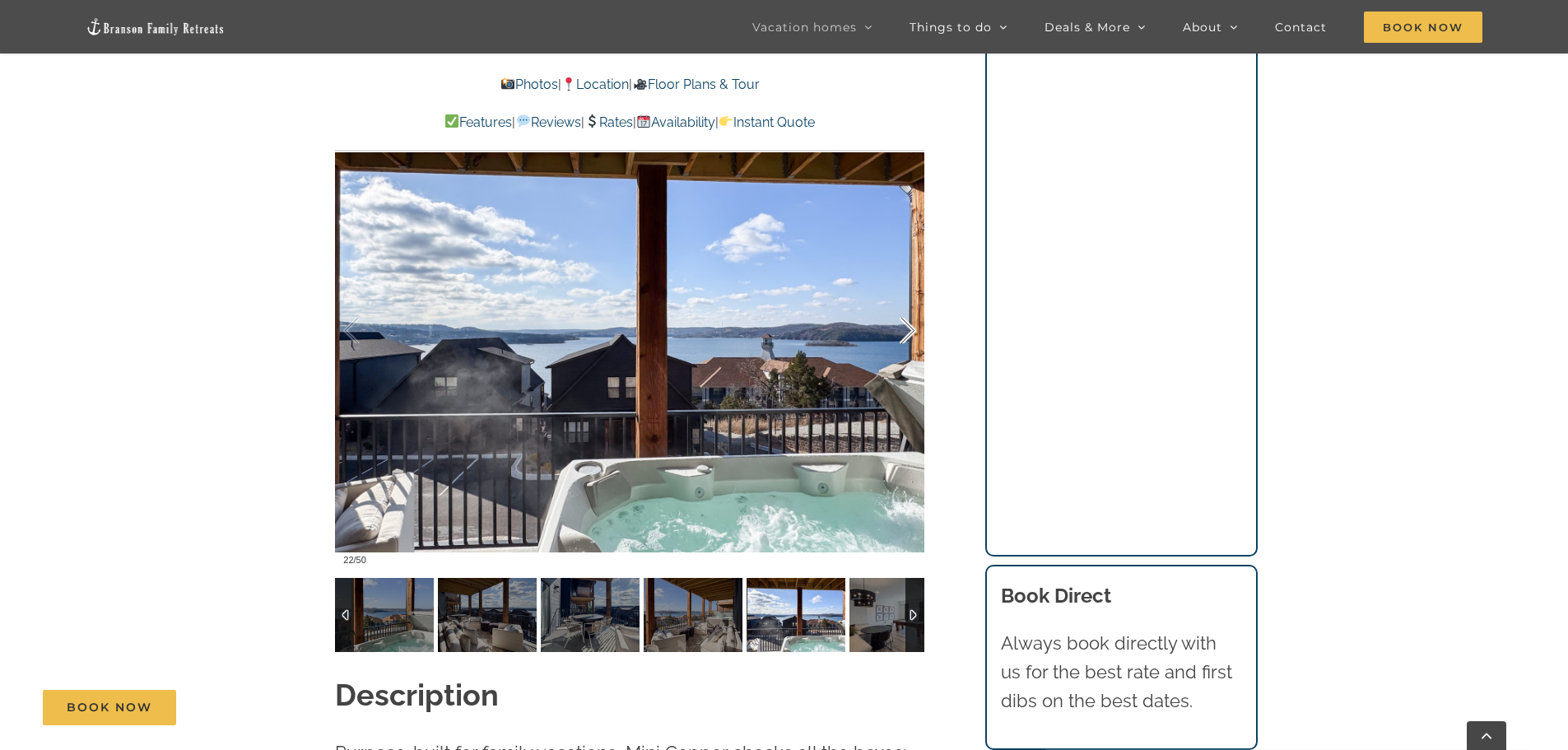
click at [902, 334] on div at bounding box center [891, 330] width 51 height 102
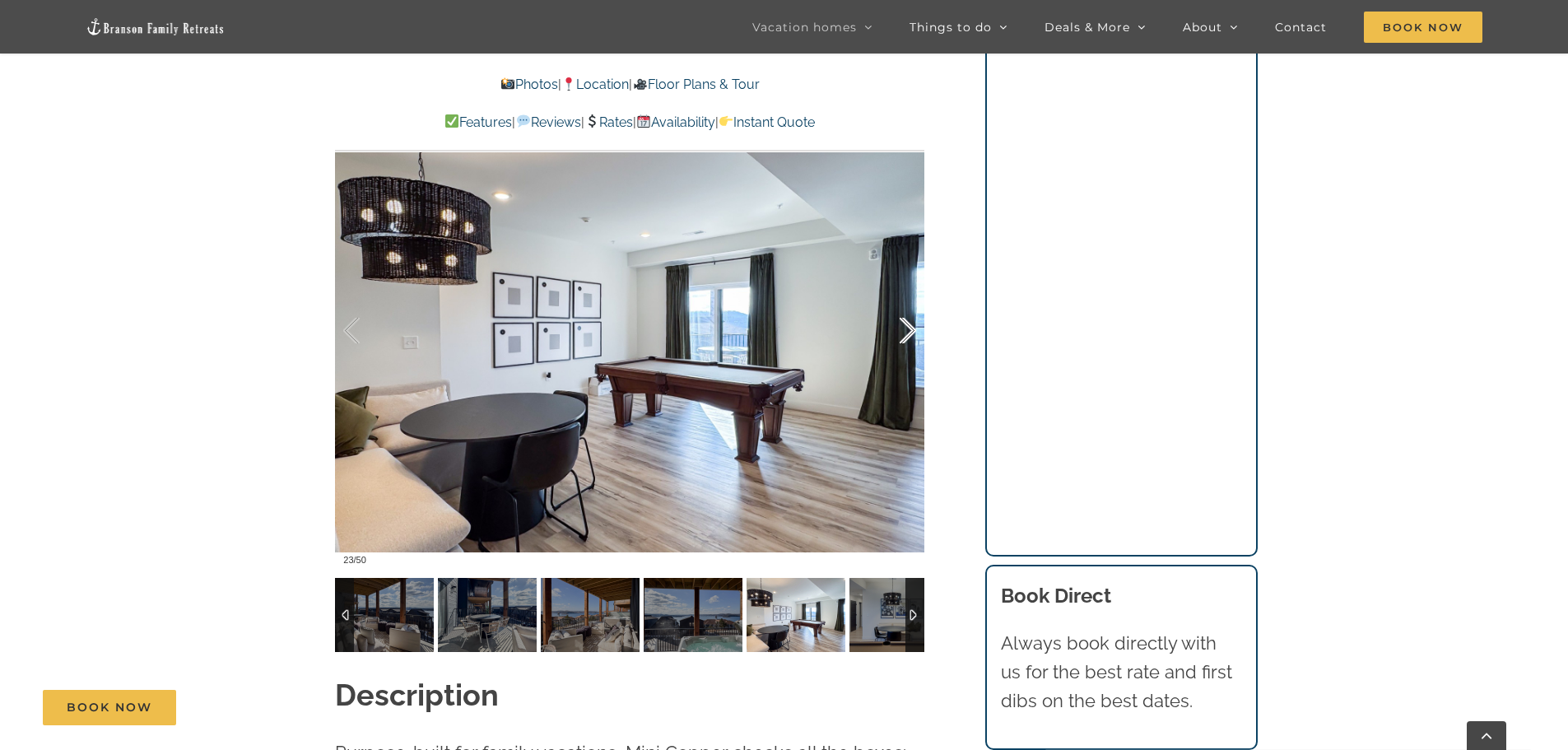
click at [902, 334] on div at bounding box center [891, 330] width 51 height 102
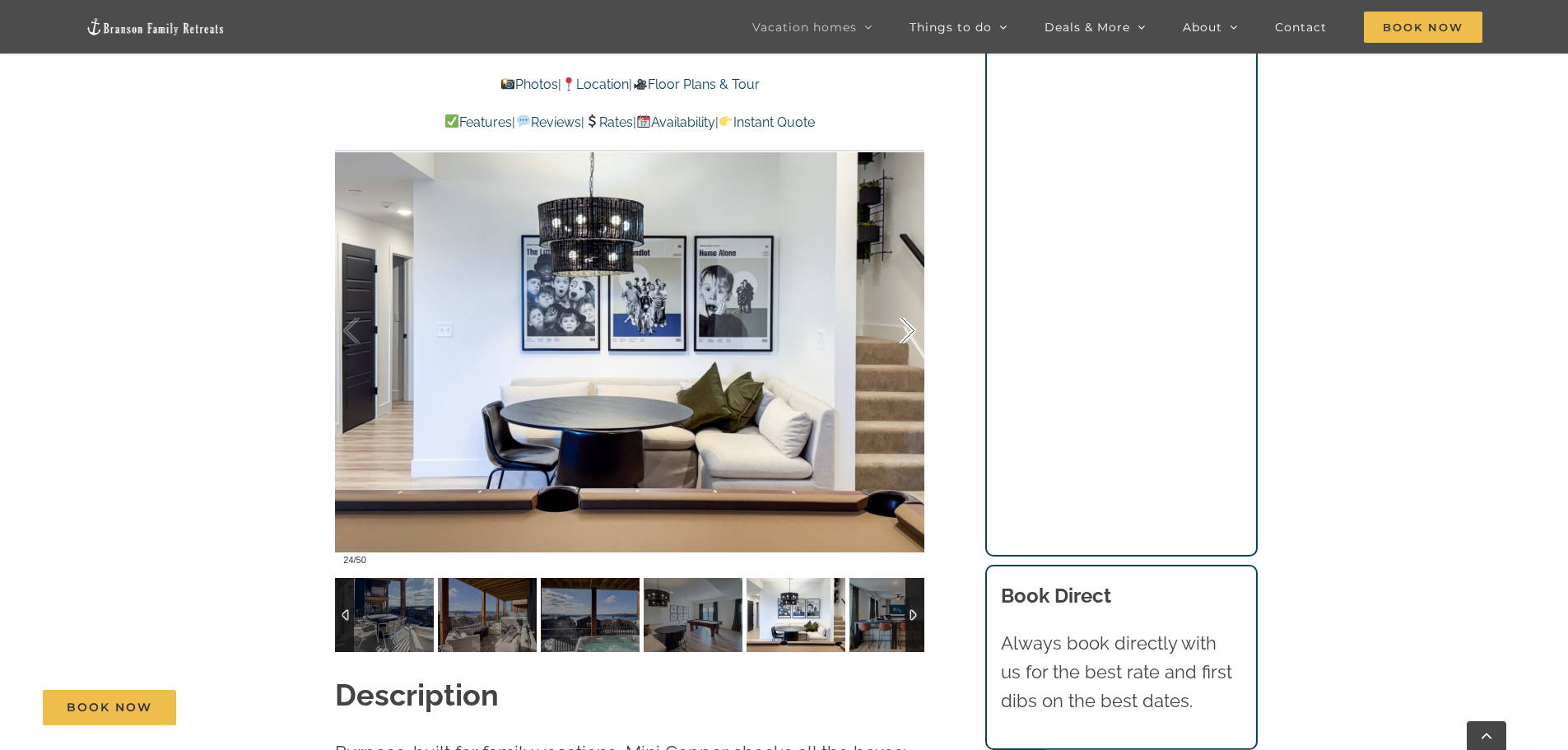
click at [902, 334] on div at bounding box center [891, 330] width 51 height 102
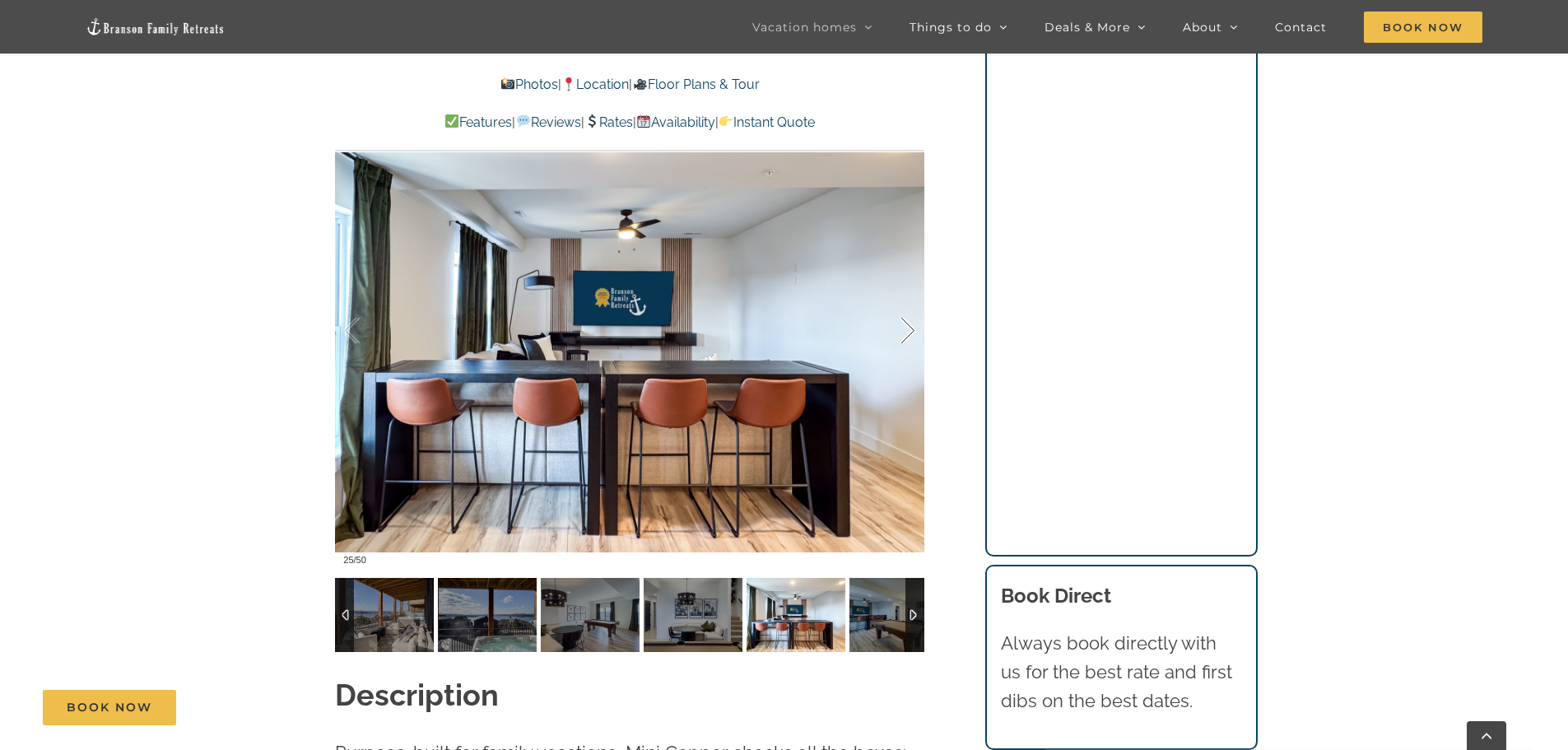
click at [902, 334] on div at bounding box center [891, 330] width 51 height 102
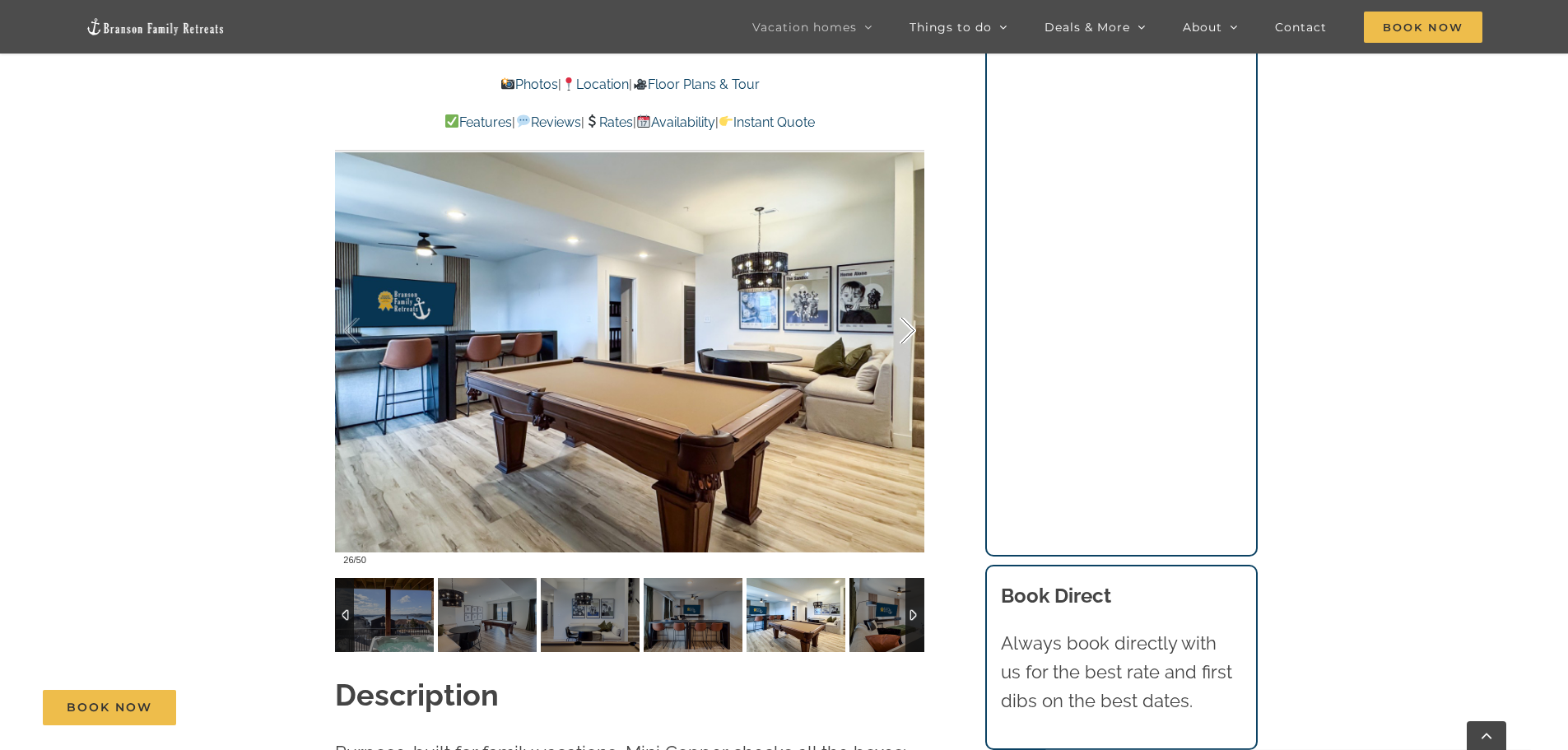
click at [902, 334] on div at bounding box center [891, 330] width 51 height 102
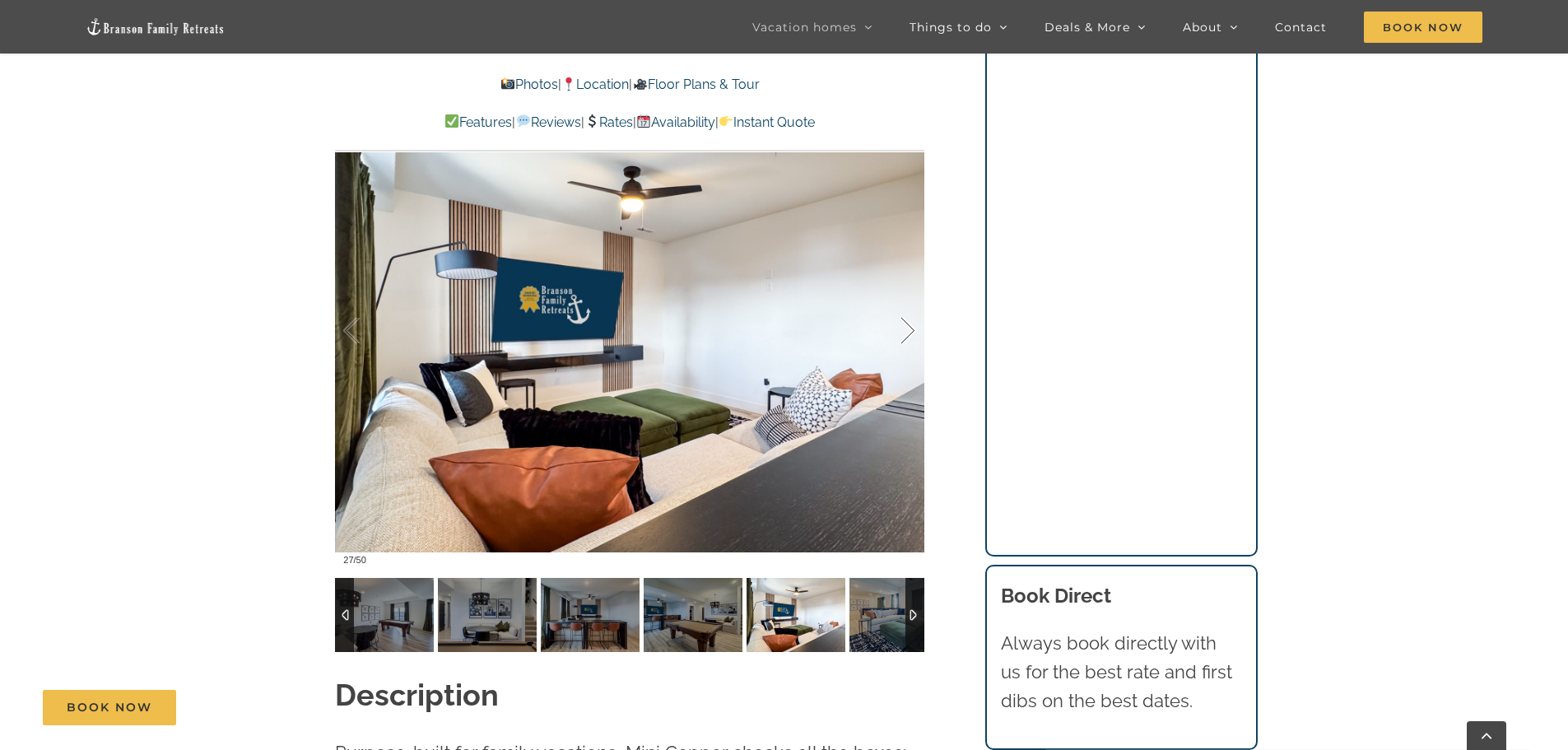
click at [902, 334] on div at bounding box center [891, 330] width 51 height 102
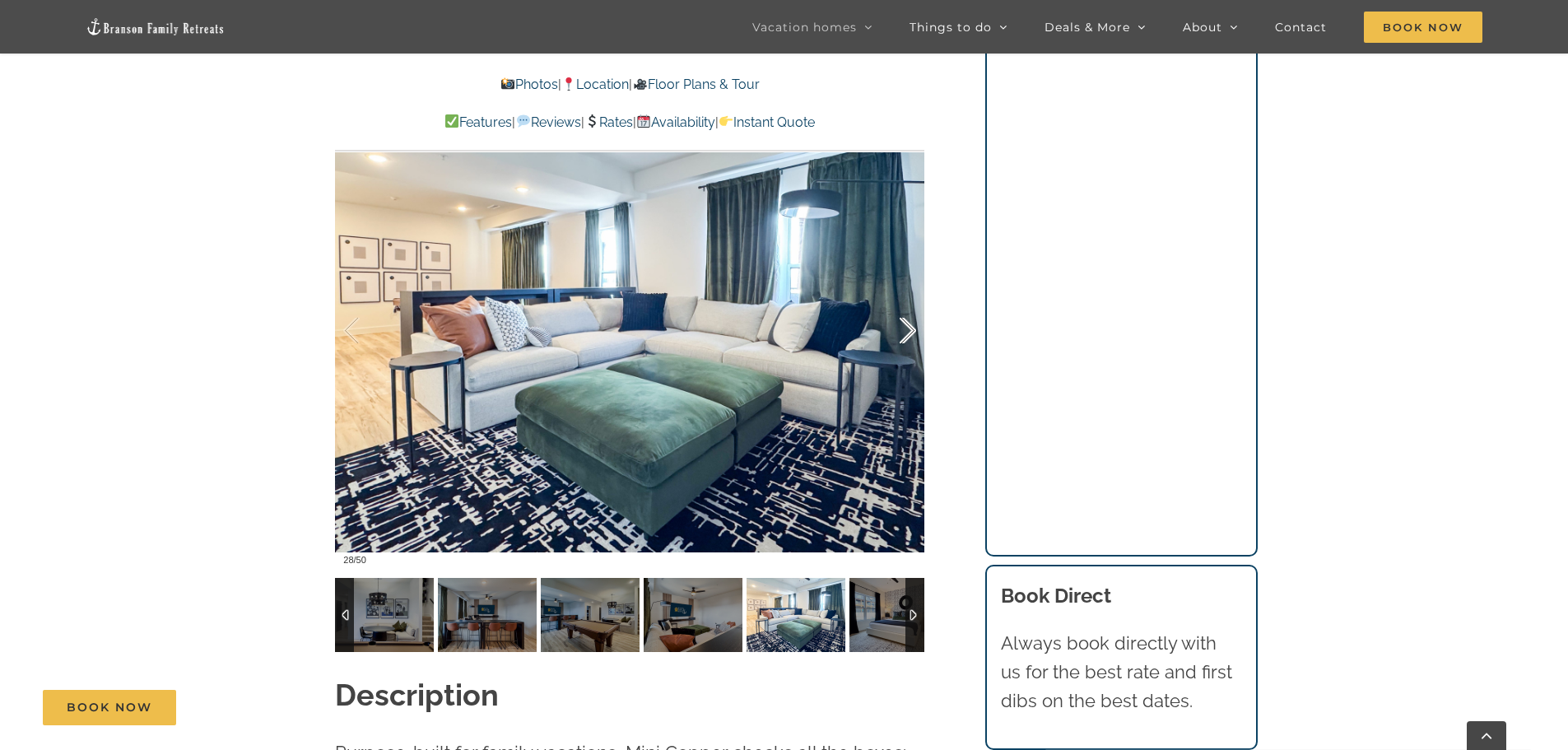
click at [902, 334] on div at bounding box center [891, 330] width 51 height 102
